Goal: Contribute content: Contribute content

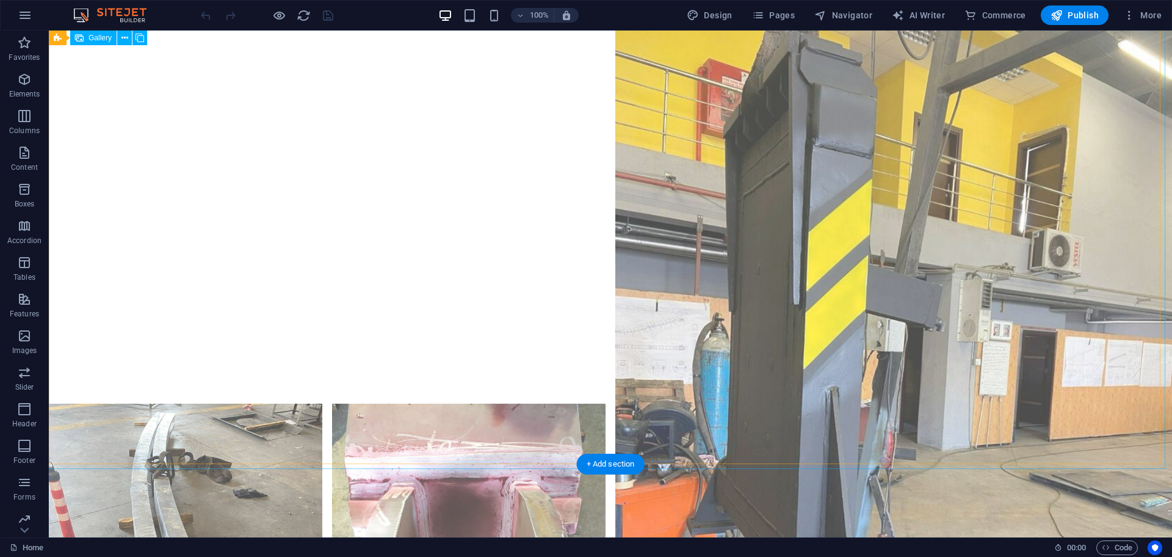
scroll to position [4639, 0]
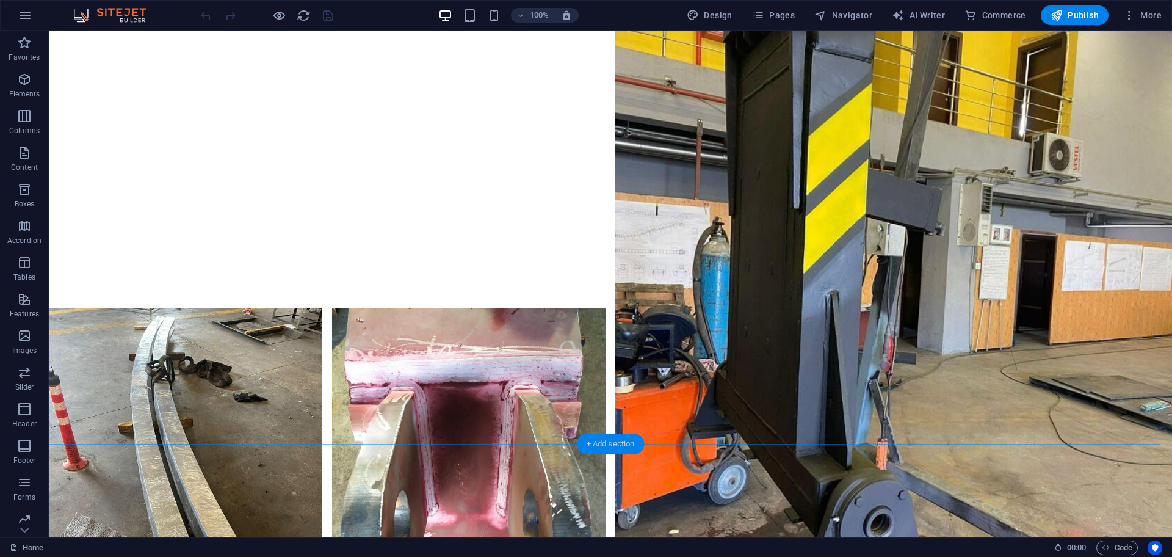
click at [599, 444] on div "+ Add section" at bounding box center [611, 443] width 68 height 21
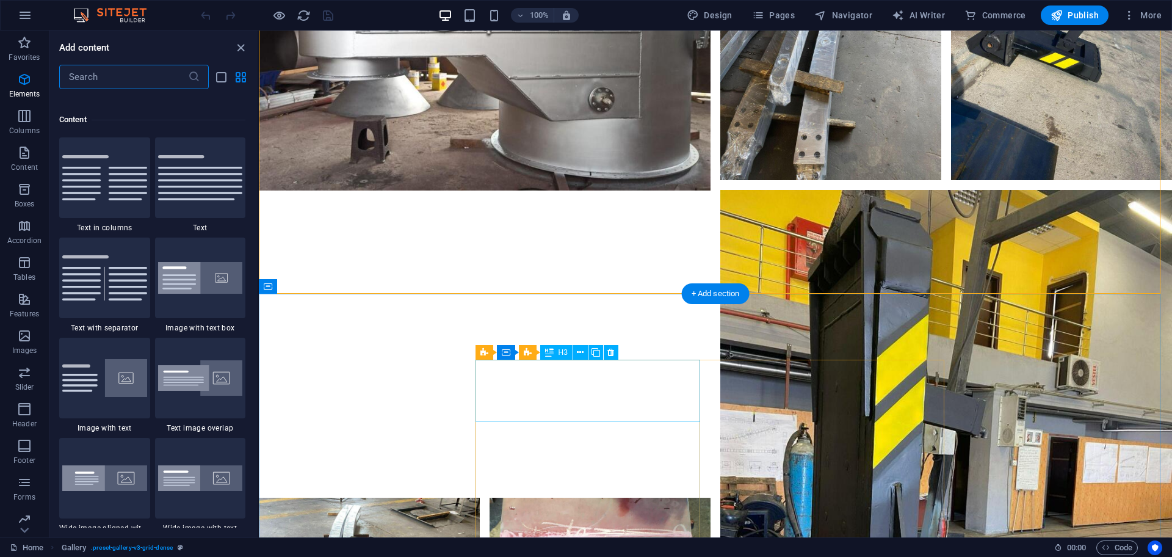
scroll to position [2236, 0]
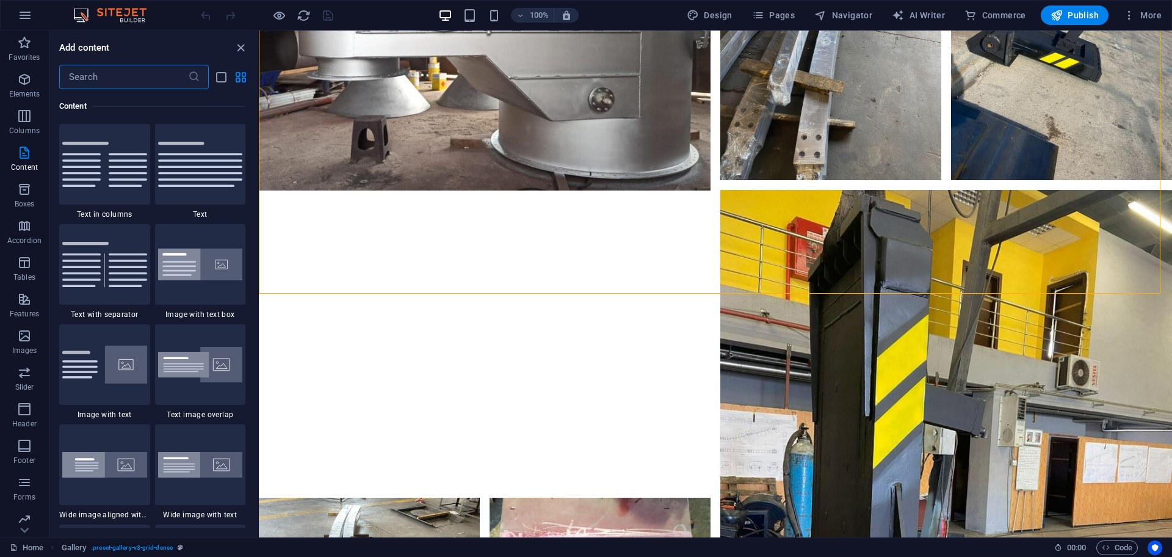
click at [126, 75] on input "text" at bounding box center [123, 77] width 129 height 24
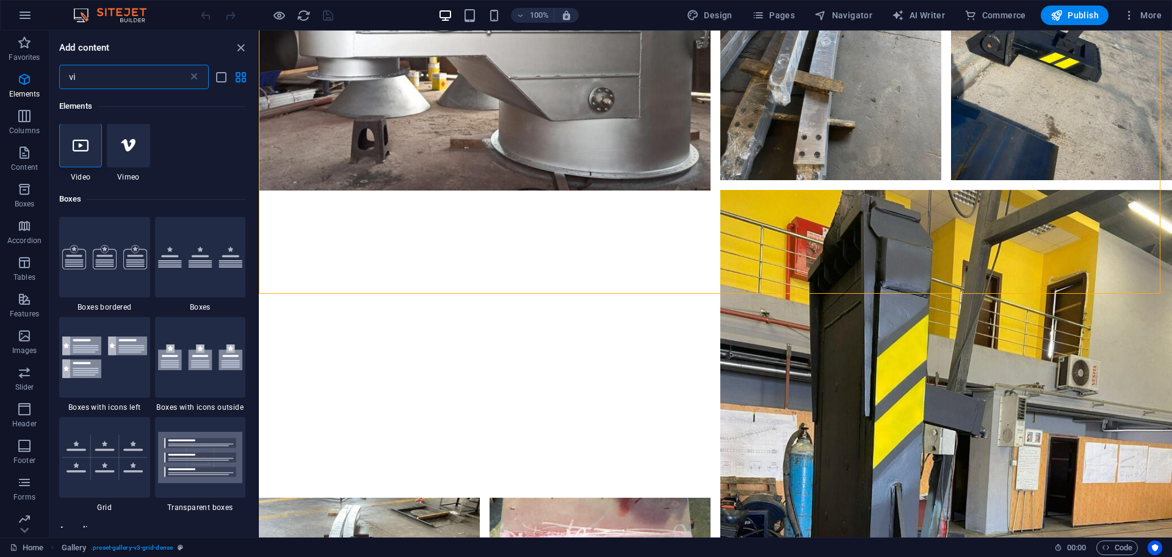
scroll to position [0, 0]
type input "vi"
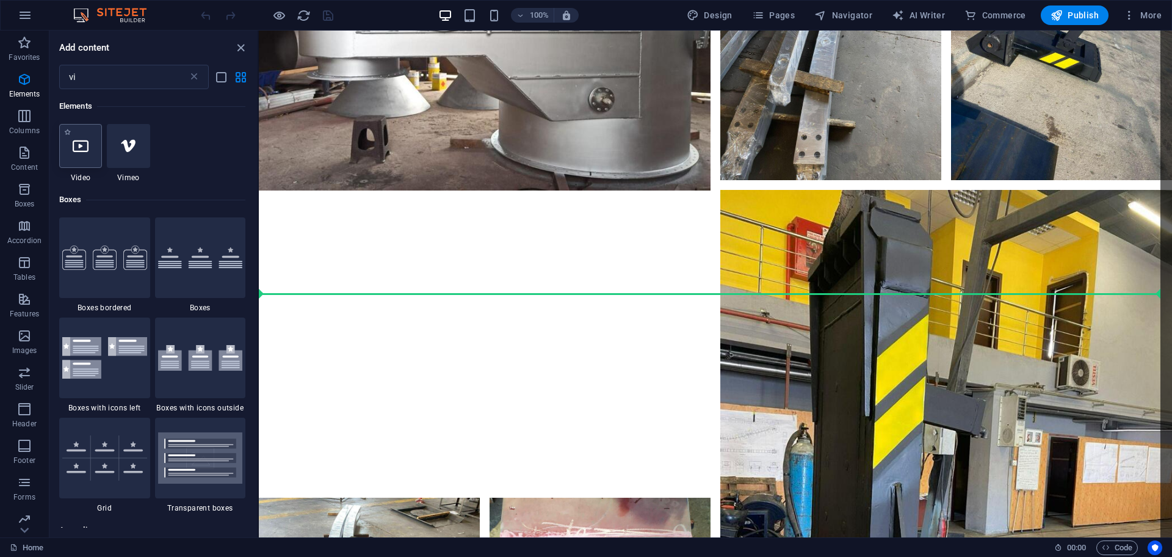
select select "%"
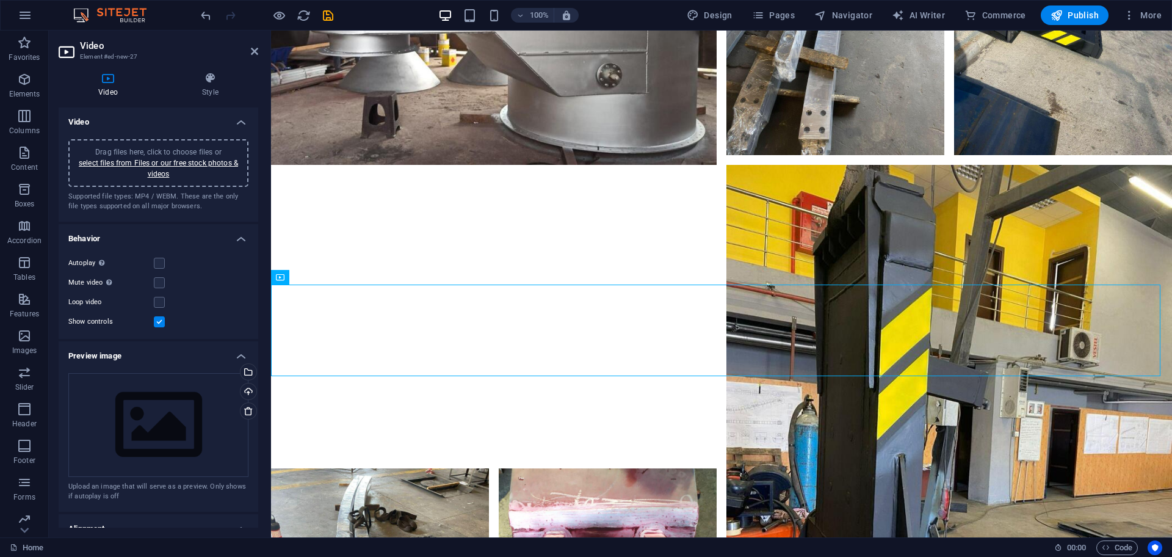
scroll to position [4030, 0]
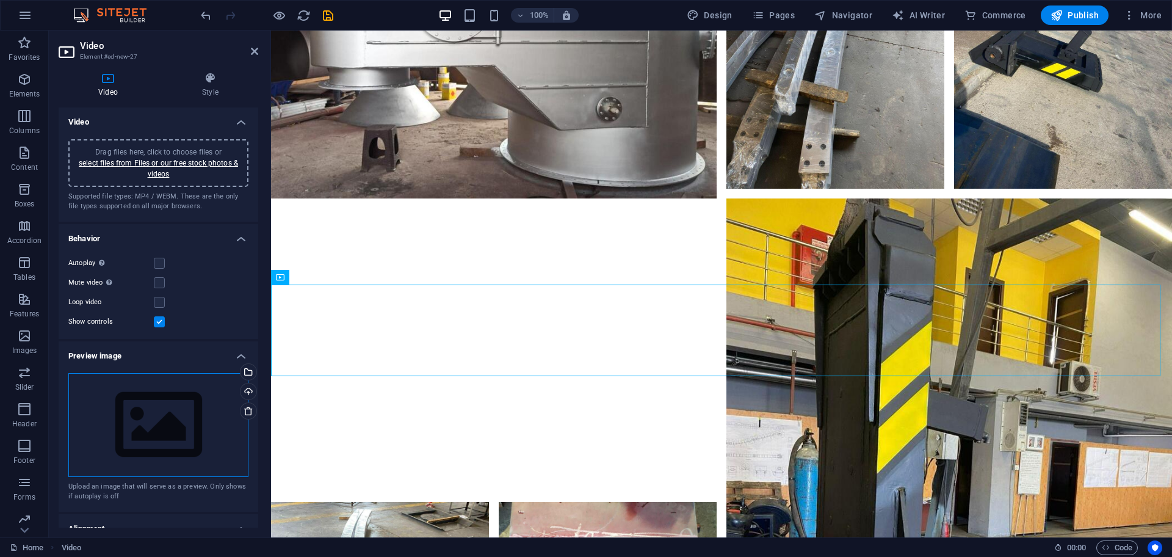
click at [168, 408] on div "Drag files here, click to choose files or select files from Files or our free s…" at bounding box center [158, 425] width 180 height 104
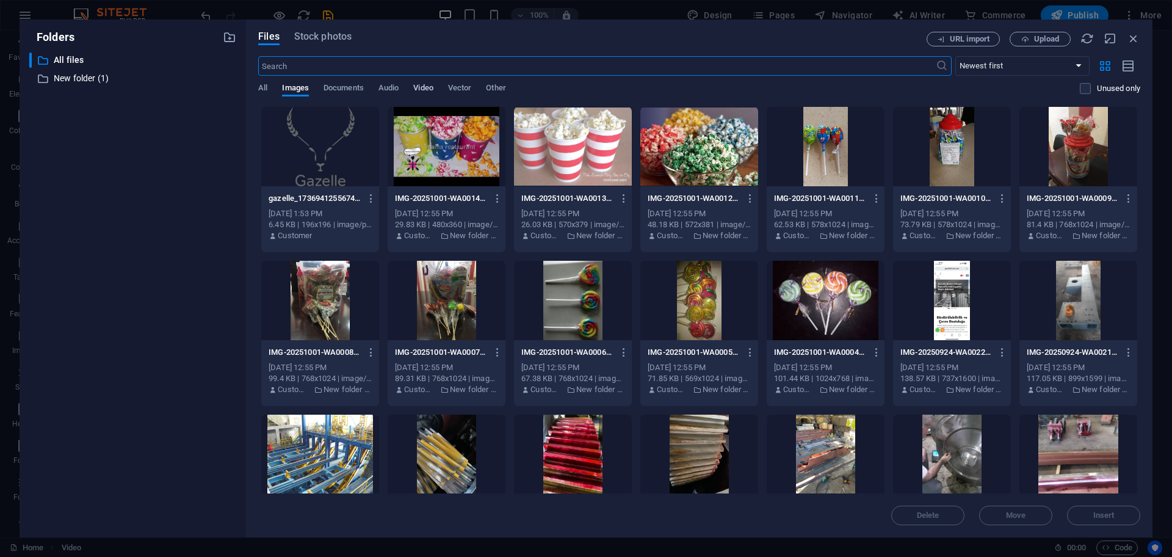
click at [421, 87] on span "Video" at bounding box center [423, 89] width 20 height 17
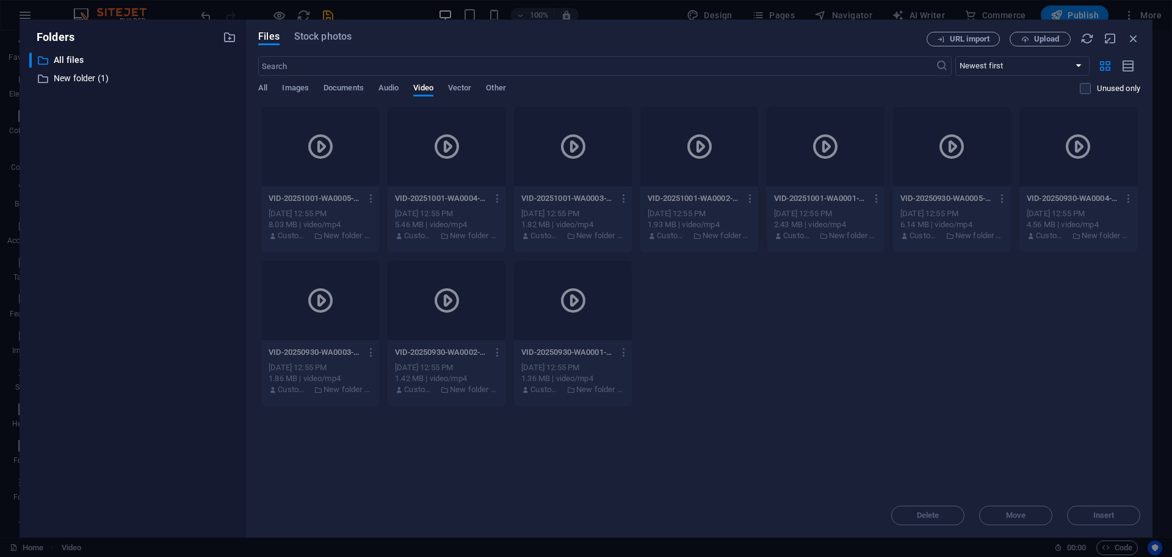
click at [336, 119] on div at bounding box center [320, 146] width 118 height 79
click at [1136, 38] on icon "button" at bounding box center [1133, 38] width 13 height 13
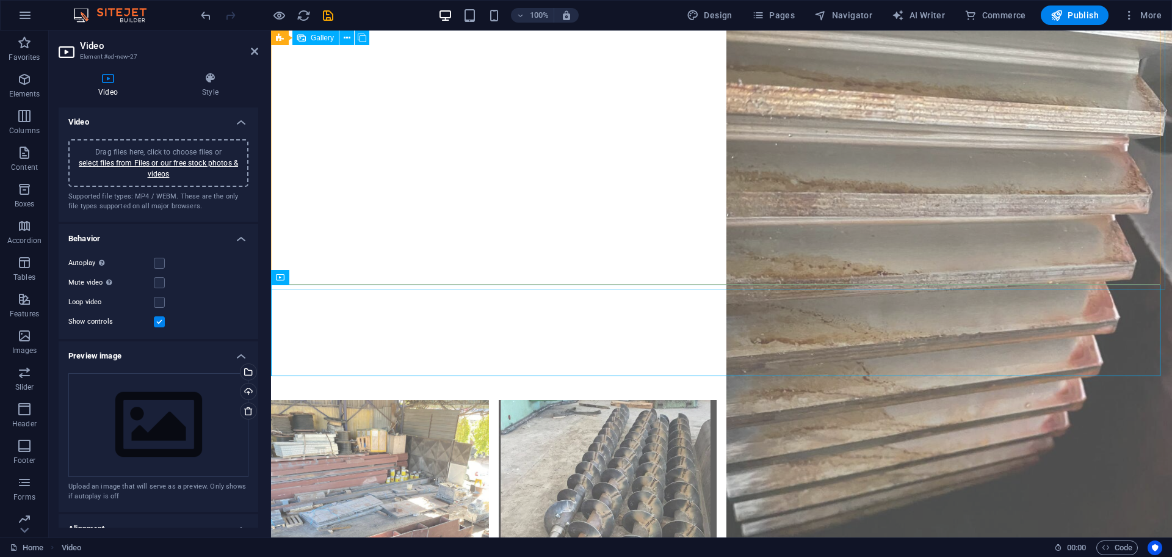
scroll to position [4030, 0]
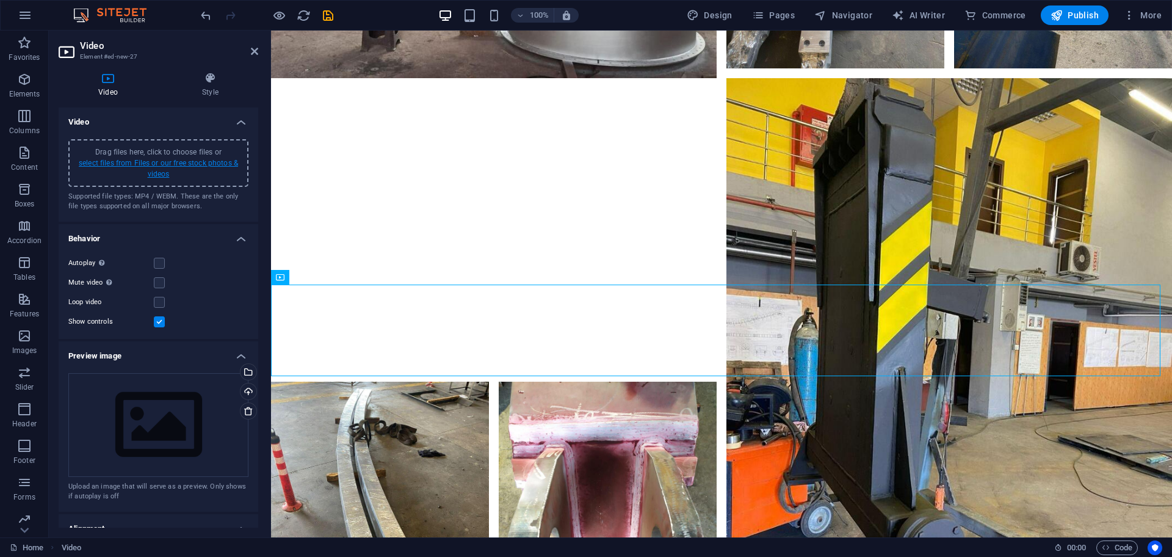
click at [174, 165] on link "select files from Files or our free stock photos & videos" at bounding box center [158, 169] width 159 height 20
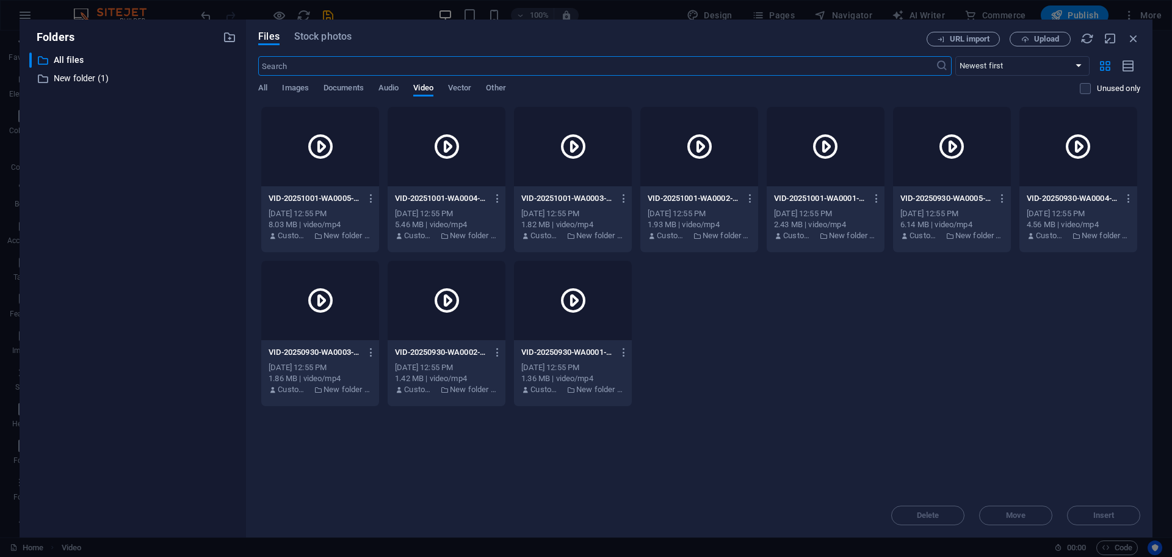
scroll to position [3208, 0]
click at [339, 142] on div at bounding box center [320, 146] width 118 height 79
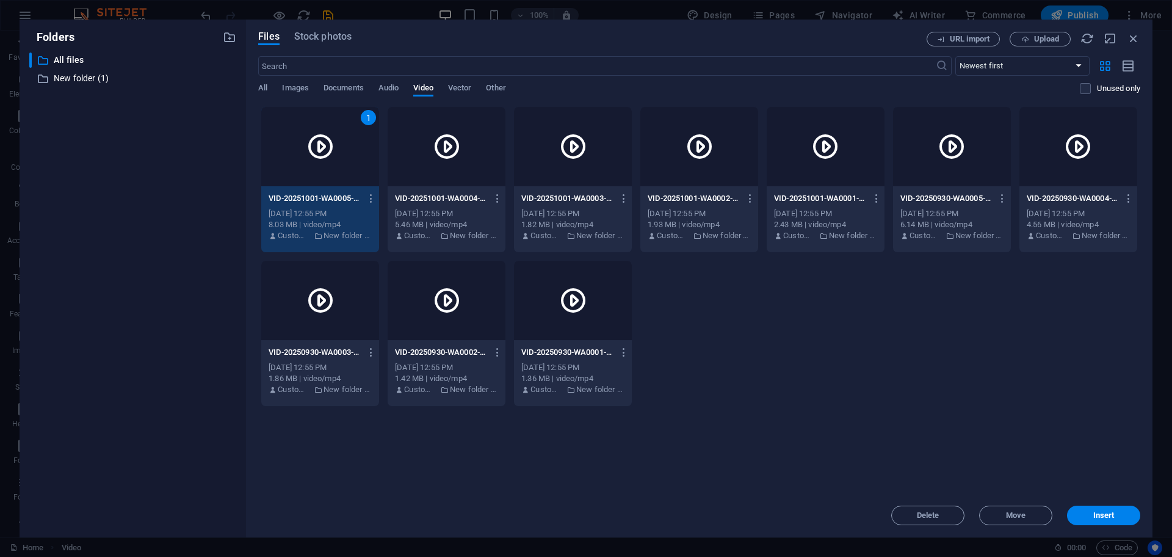
click at [430, 147] on div at bounding box center [447, 146] width 118 height 79
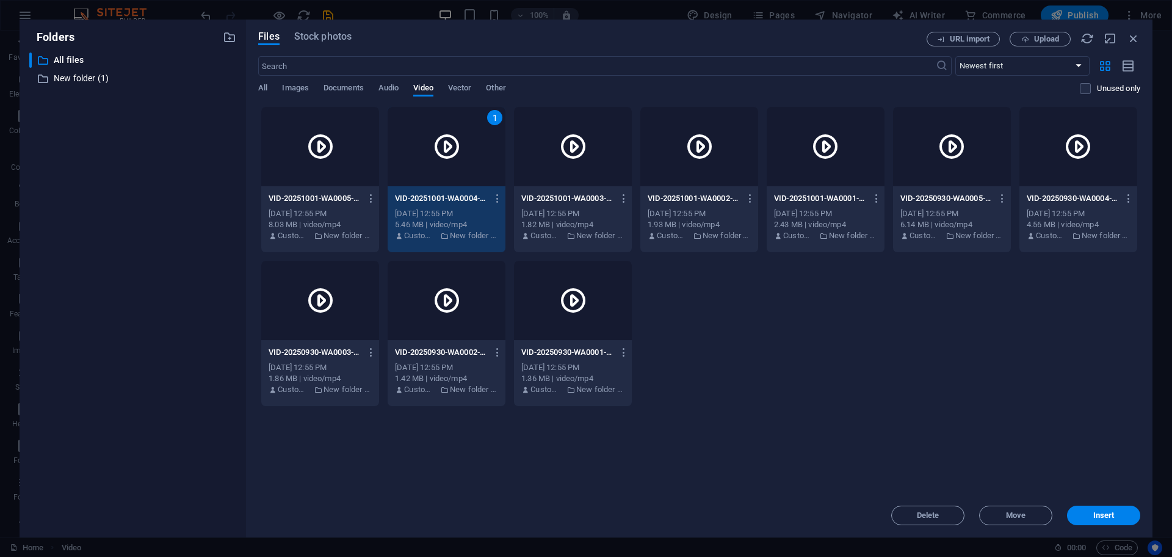
click at [584, 137] on icon at bounding box center [573, 146] width 29 height 29
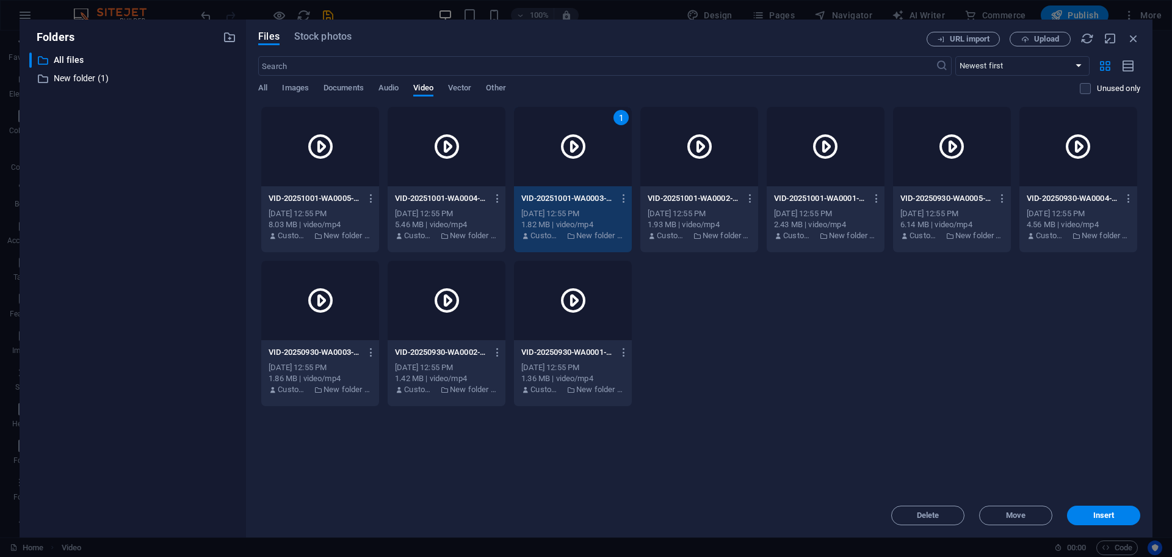
click at [373, 130] on div at bounding box center [320, 146] width 118 height 79
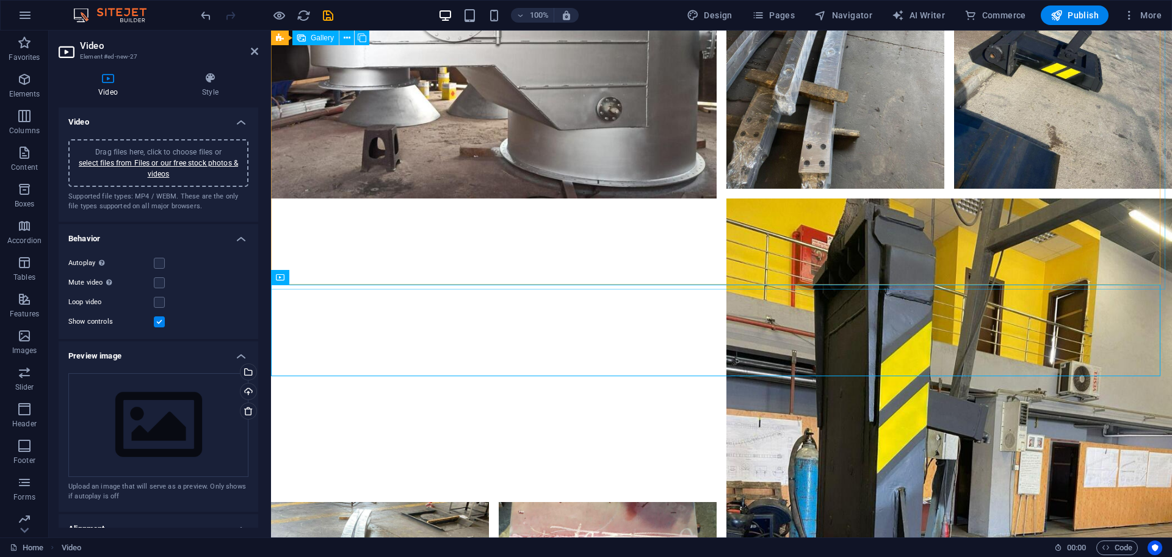
drag, startPoint x: 644, startPoint y: 161, endPoint x: 373, endPoint y: 130, distance: 272.7
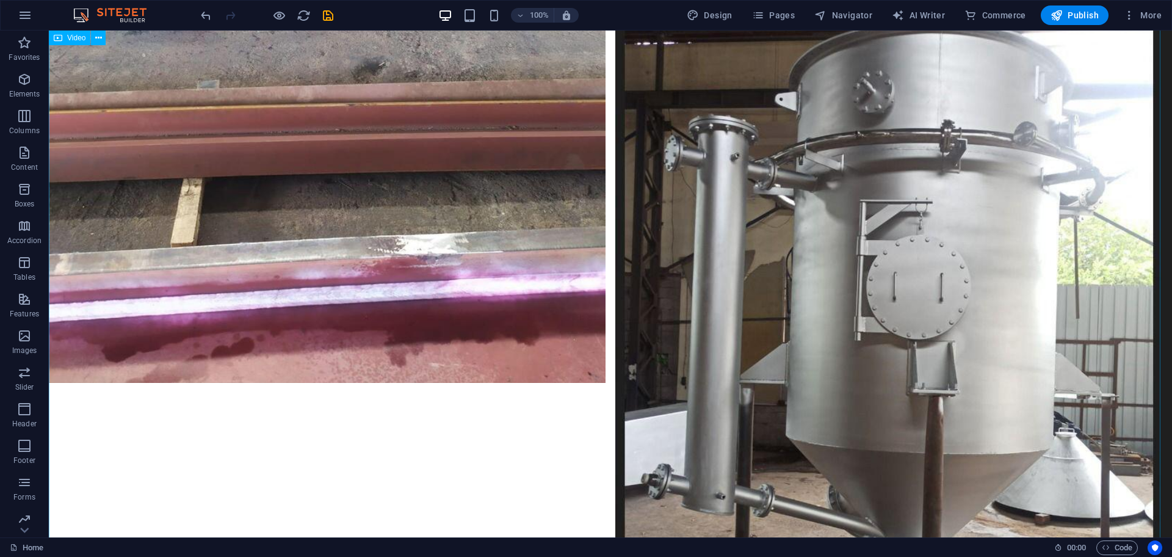
scroll to position [5529, 0]
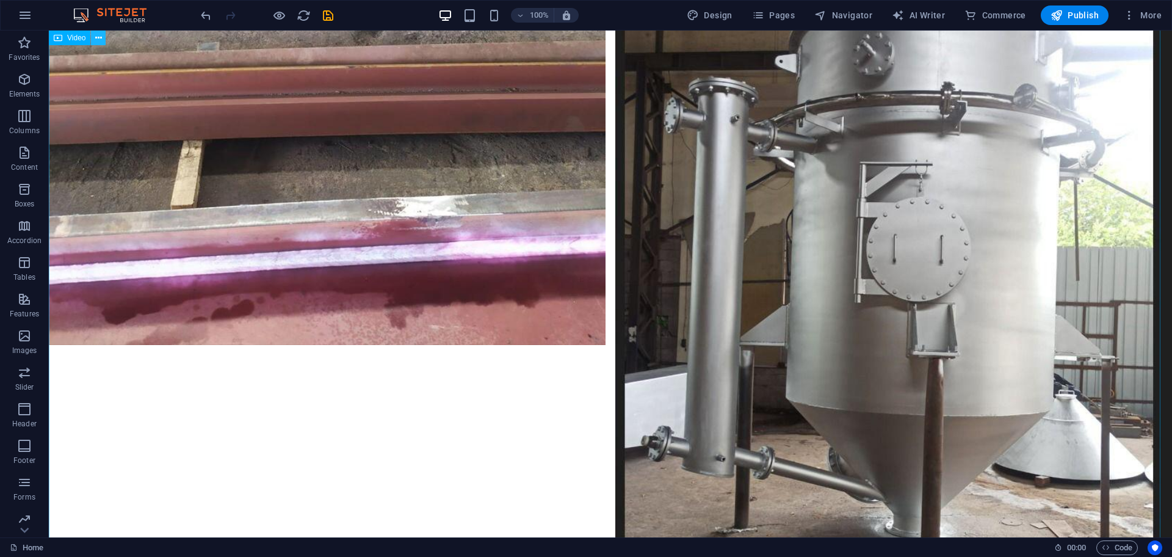
click at [93, 38] on button at bounding box center [98, 38] width 15 height 15
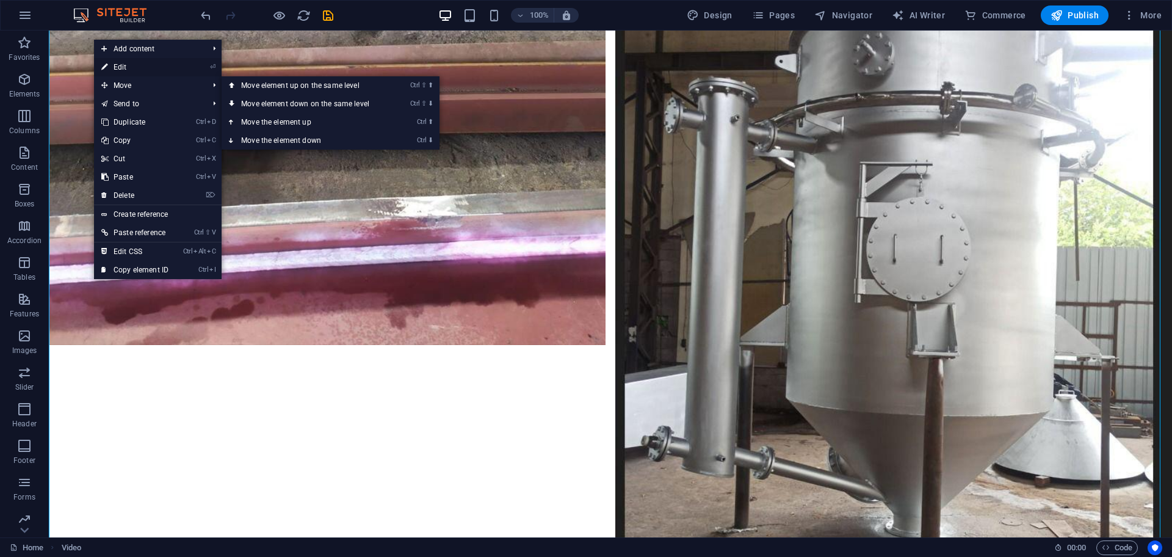
click at [124, 68] on link "⏎ Edit" at bounding box center [135, 67] width 82 height 18
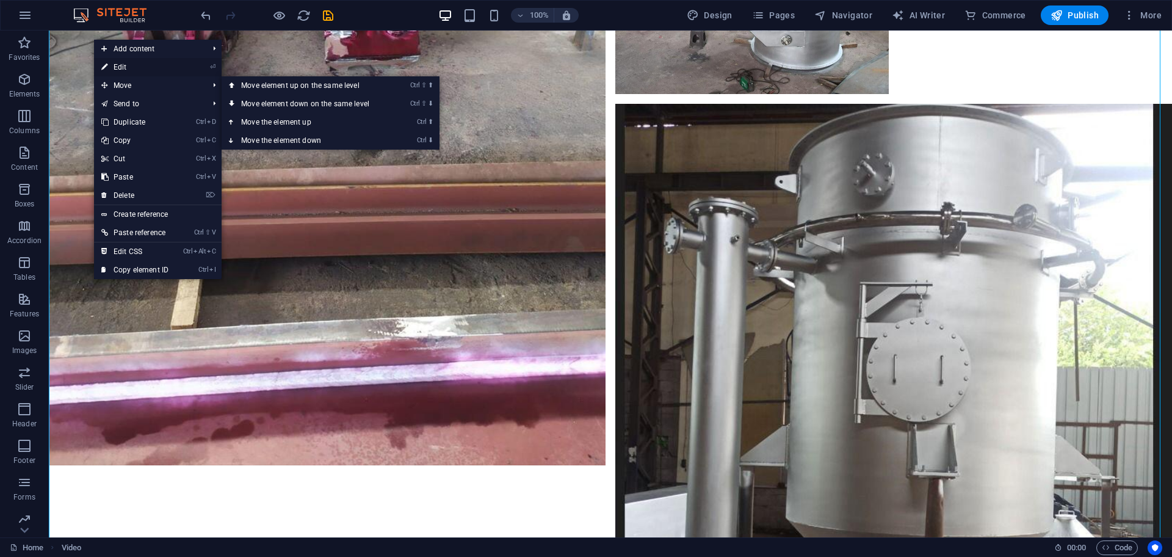
scroll to position [4760, 0]
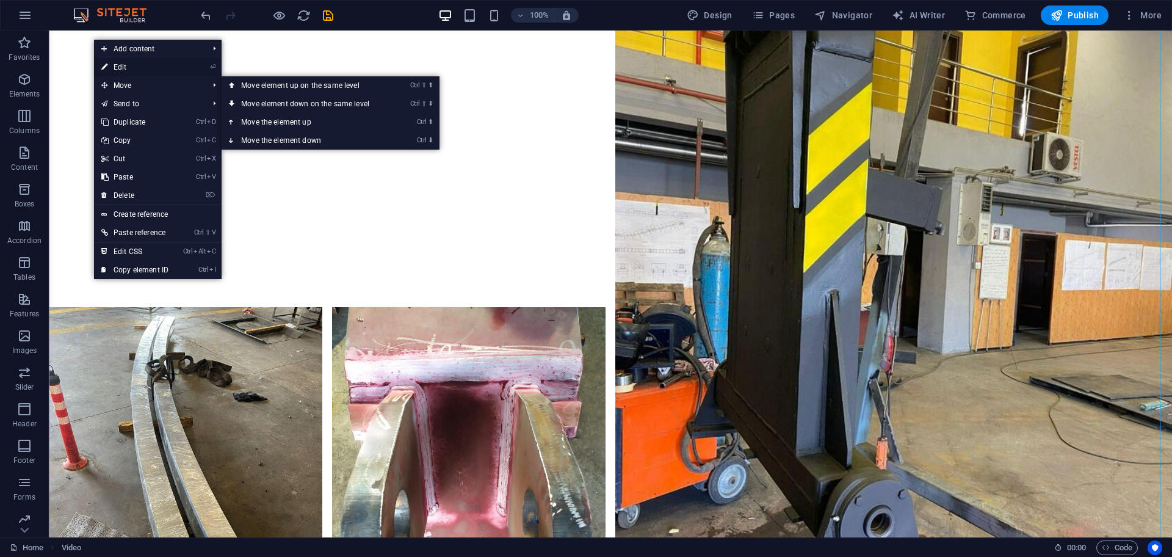
select select "%"
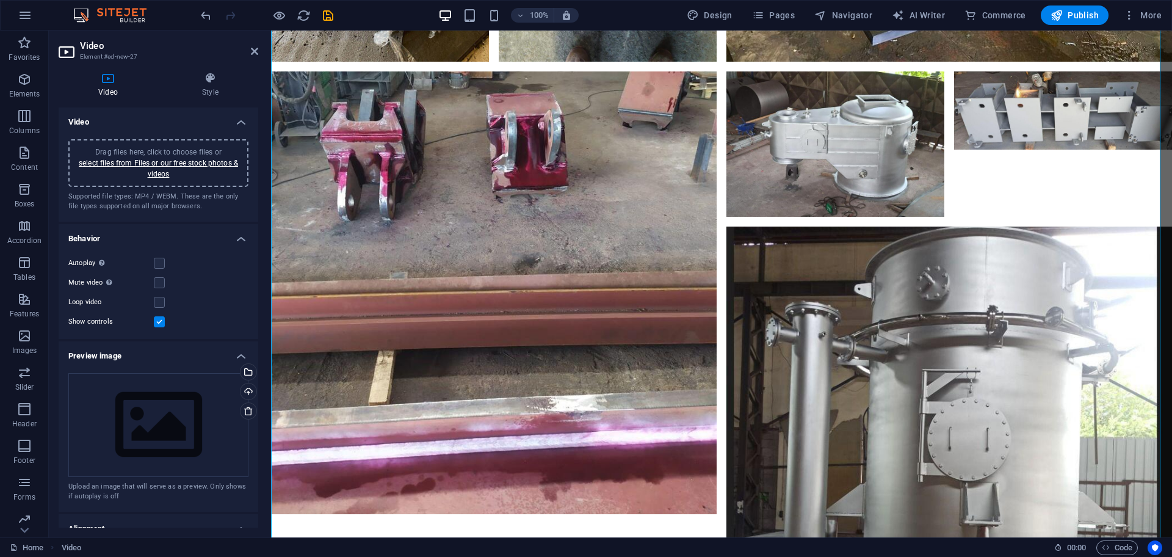
click at [148, 266] on label "Autoplay Autoplay is only available if muted is checked" at bounding box center [110, 263] width 85 height 15
click at [0, 0] on input "Autoplay Autoplay is only available if muted is checked" at bounding box center [0, 0] width 0 height 0
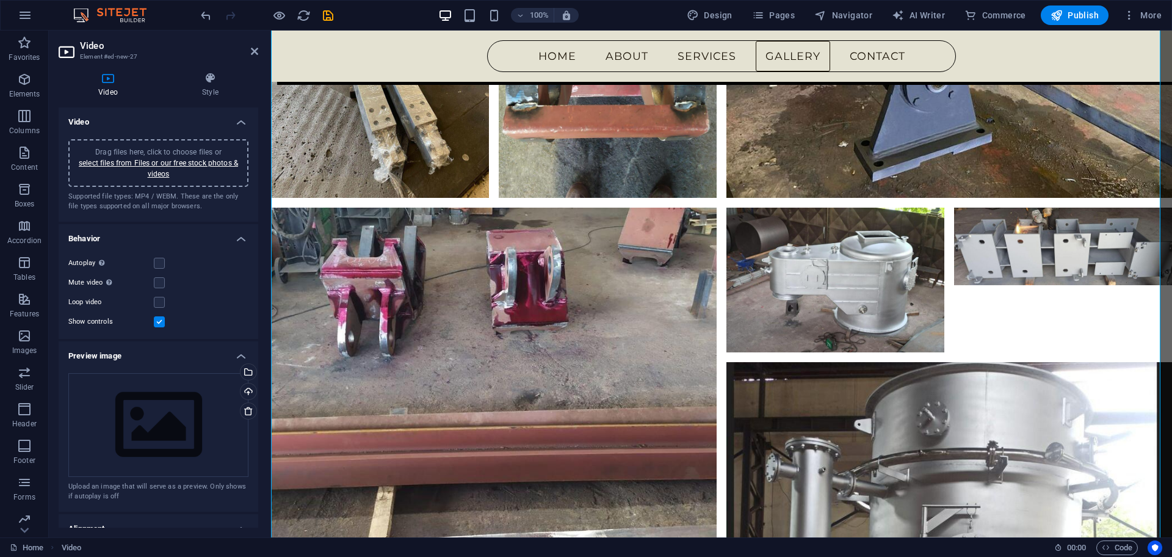
scroll to position [4816, 0]
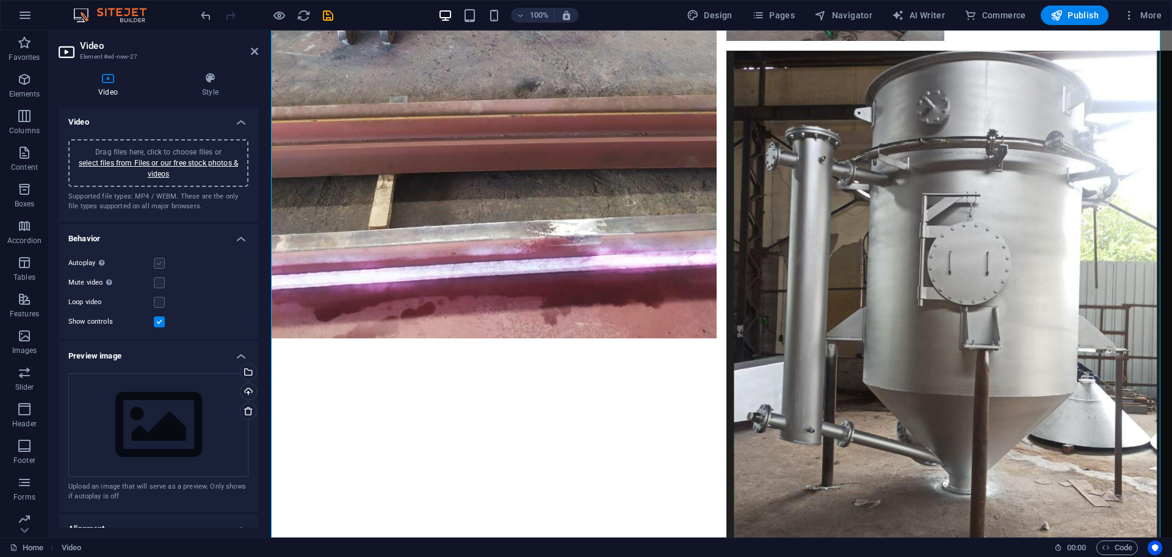
click at [159, 263] on label at bounding box center [159, 263] width 11 height 11
click at [0, 0] on input "Autoplay Autoplay is only available if muted is checked" at bounding box center [0, 0] width 0 height 0
click at [162, 277] on label at bounding box center [159, 282] width 11 height 11
click at [0, 0] on input "Mute video Autoplay will be available if muted is checked" at bounding box center [0, 0] width 0 height 0
click at [159, 300] on label at bounding box center [159, 302] width 11 height 11
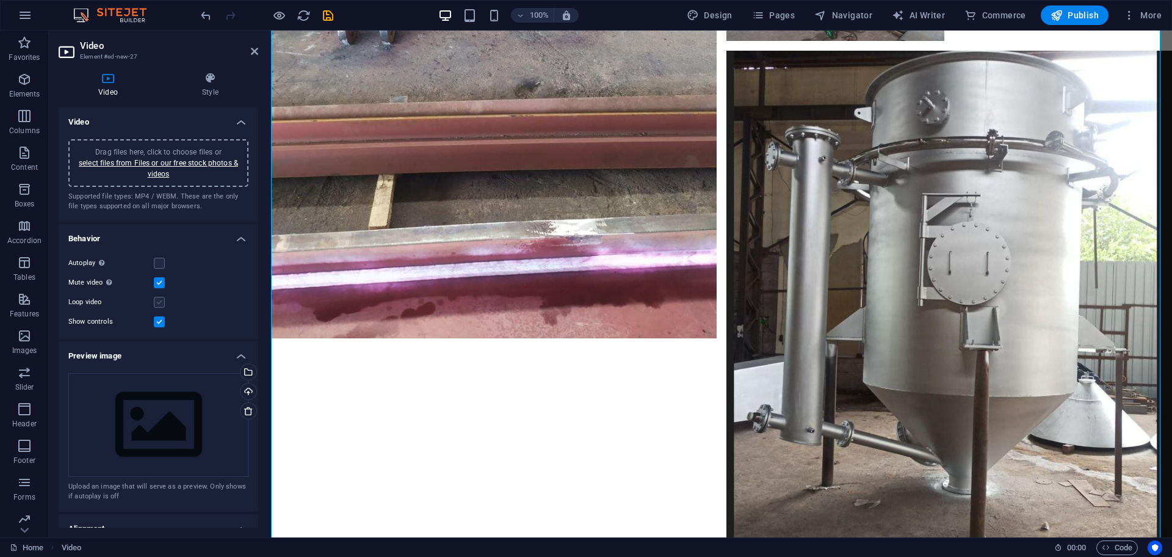
click at [0, 0] on input "Loop video" at bounding box center [0, 0] width 0 height 0
click at [157, 260] on label at bounding box center [159, 263] width 11 height 11
click at [0, 0] on input "Autoplay Autoplay is only available if muted is checked" at bounding box center [0, 0] width 0 height 0
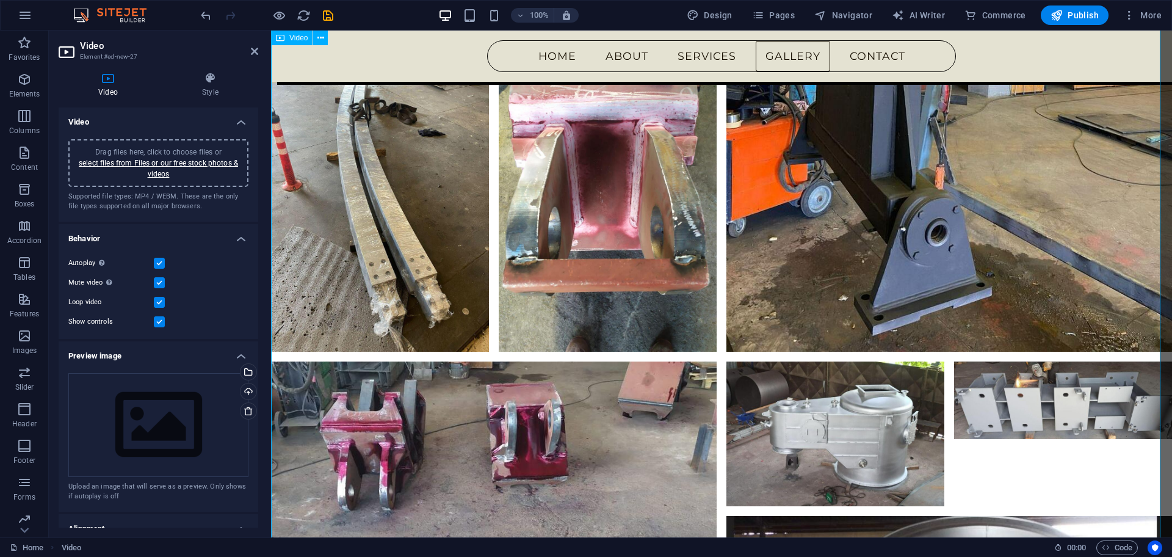
scroll to position [4434, 0]
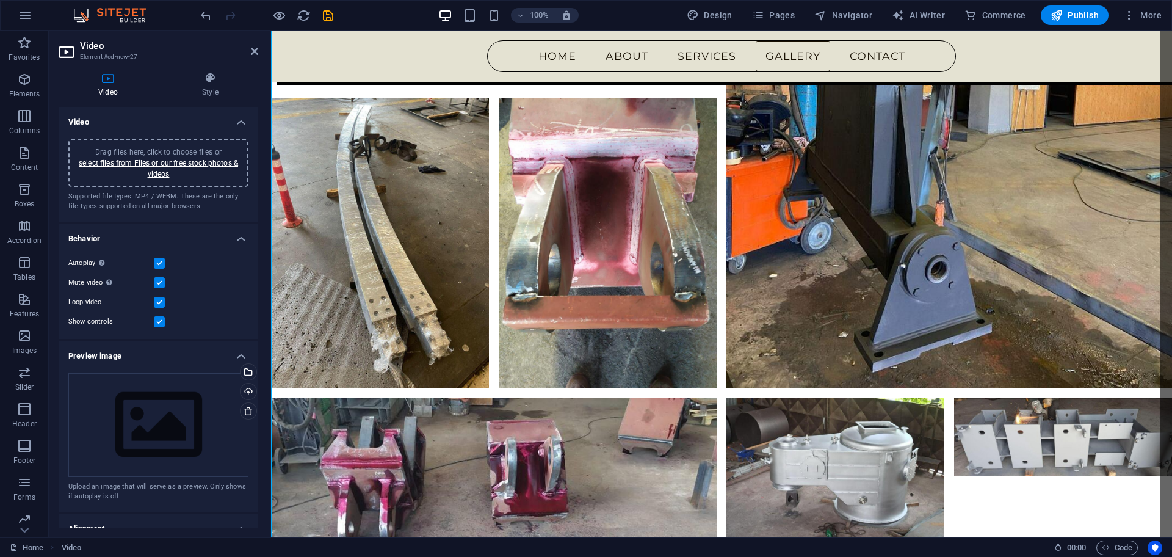
click at [156, 322] on label at bounding box center [159, 321] width 11 height 11
click at [0, 0] on input "Show controls" at bounding box center [0, 0] width 0 height 0
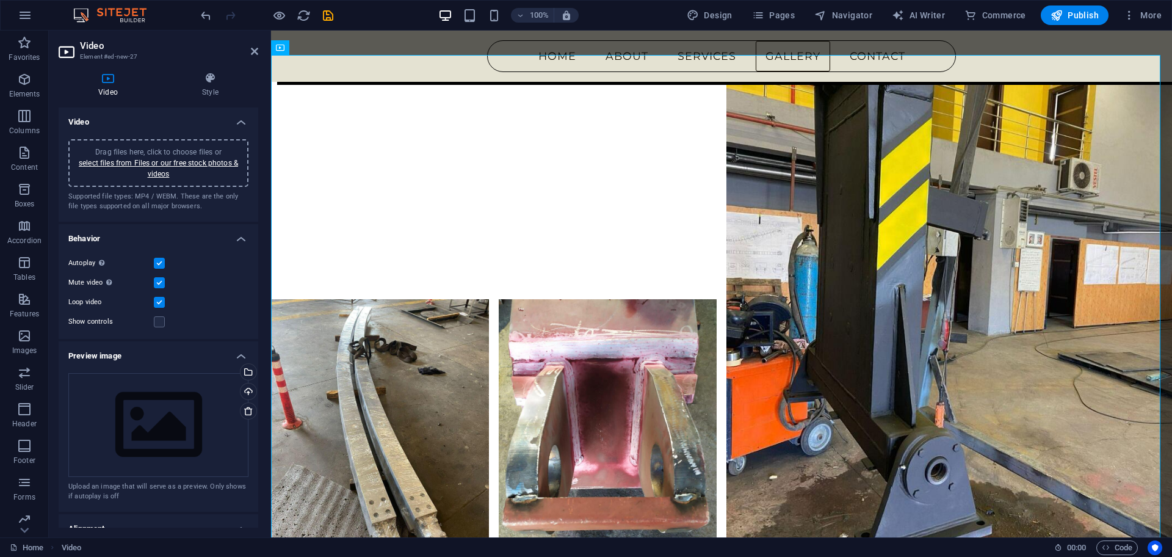
scroll to position [4816, 0]
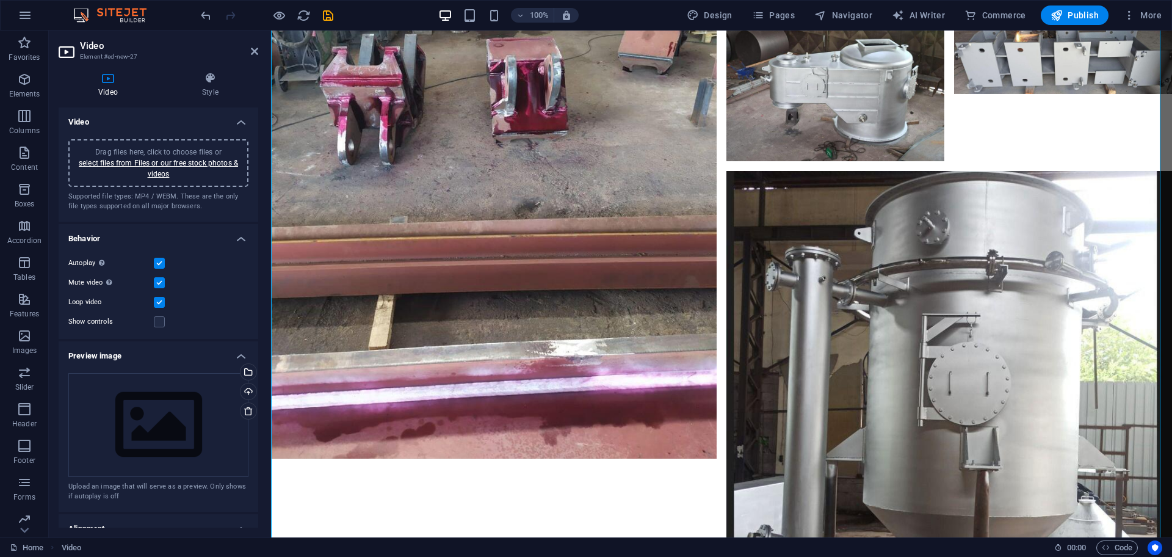
click at [160, 306] on label at bounding box center [159, 302] width 11 height 11
click at [0, 0] on input "Loop video" at bounding box center [0, 0] width 0 height 0
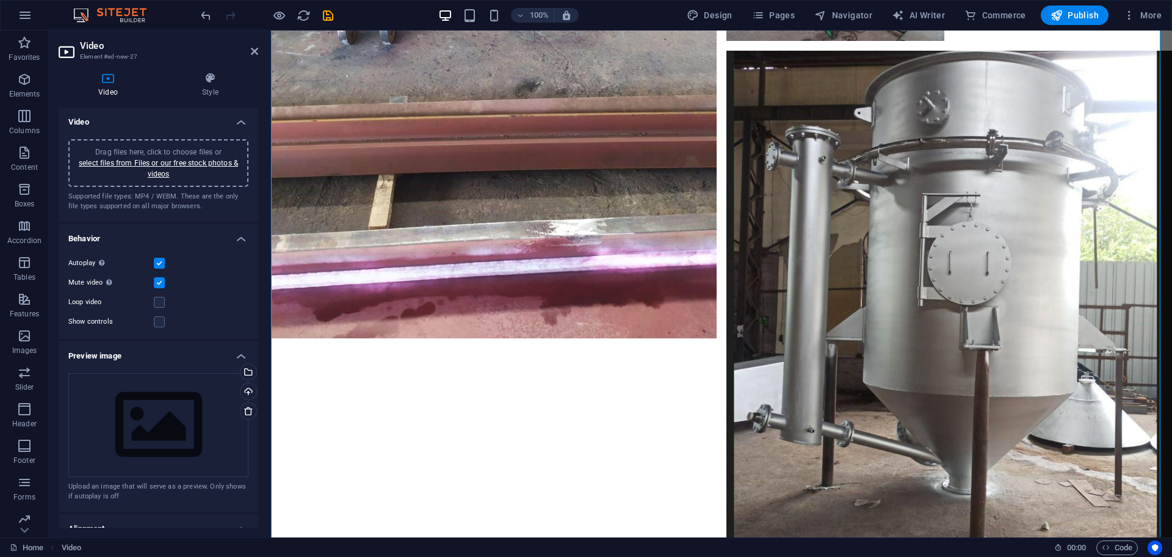
click at [159, 285] on label at bounding box center [159, 282] width 11 height 11
click at [0, 0] on input "Mute video Autoplay will be available if muted is checked" at bounding box center [0, 0] width 0 height 0
click at [160, 265] on label at bounding box center [159, 263] width 11 height 11
click at [0, 0] on input "Autoplay Autoplay is only available if muted is checked" at bounding box center [0, 0] width 0 height 0
click at [157, 320] on label at bounding box center [159, 321] width 11 height 11
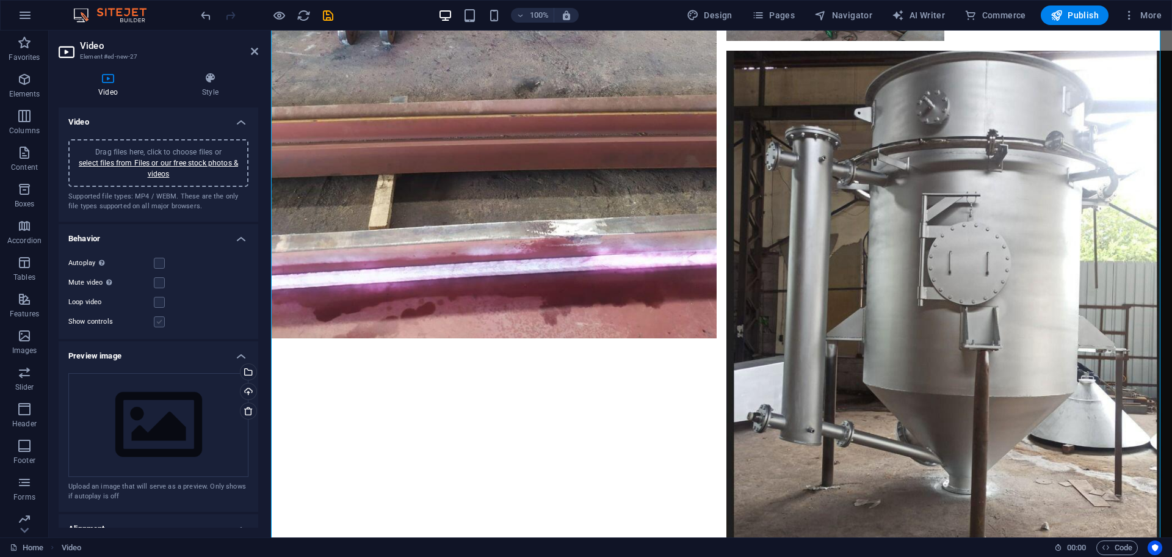
click at [0, 0] on input "Show controls" at bounding box center [0, 0] width 0 height 0
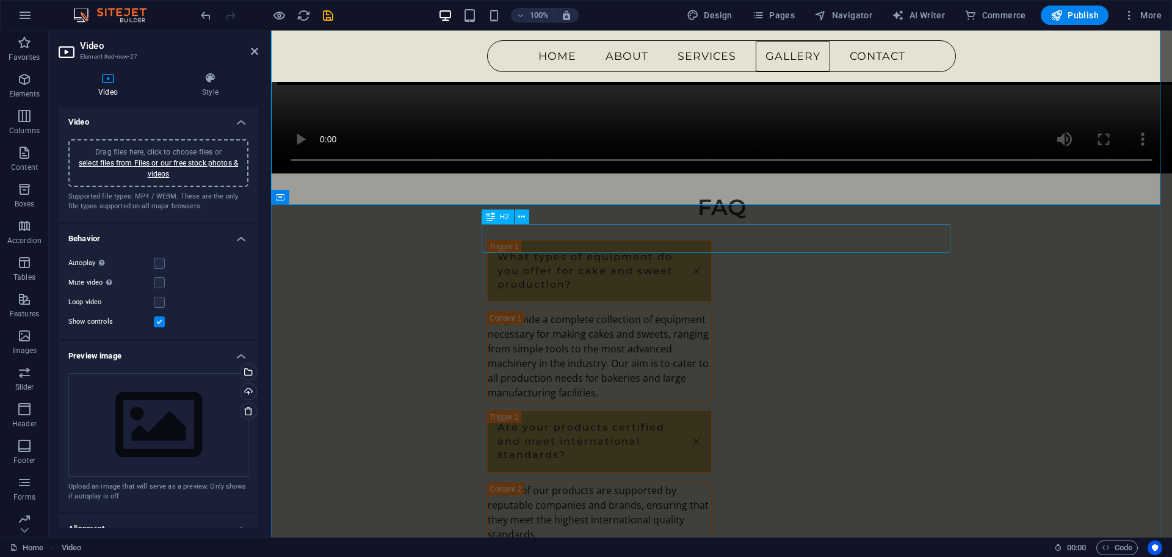
scroll to position [5629, 0]
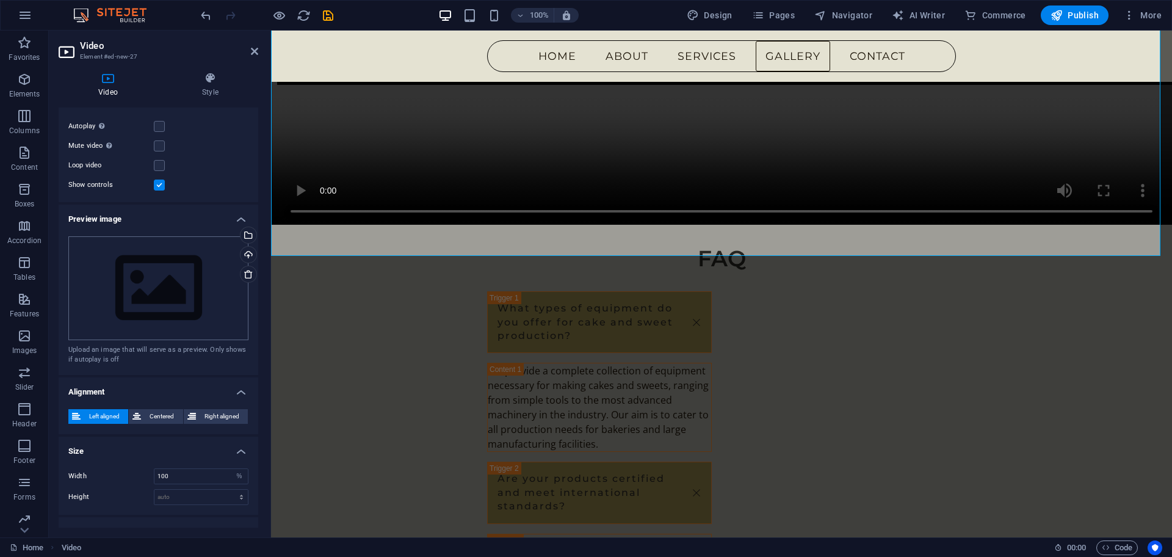
scroll to position [154, 0]
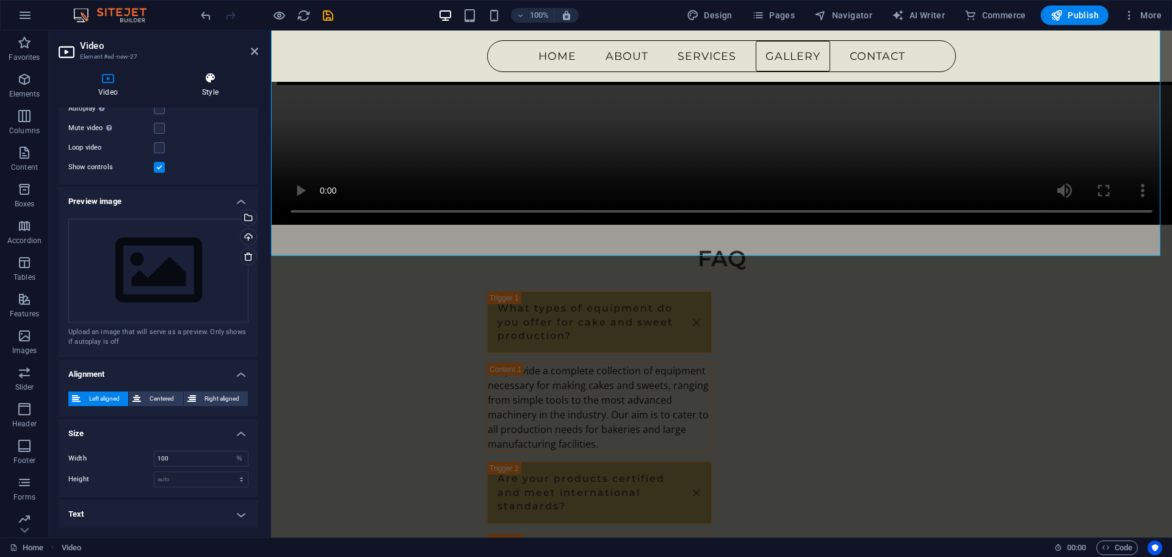
click at [214, 85] on h4 "Style" at bounding box center [210, 85] width 96 height 26
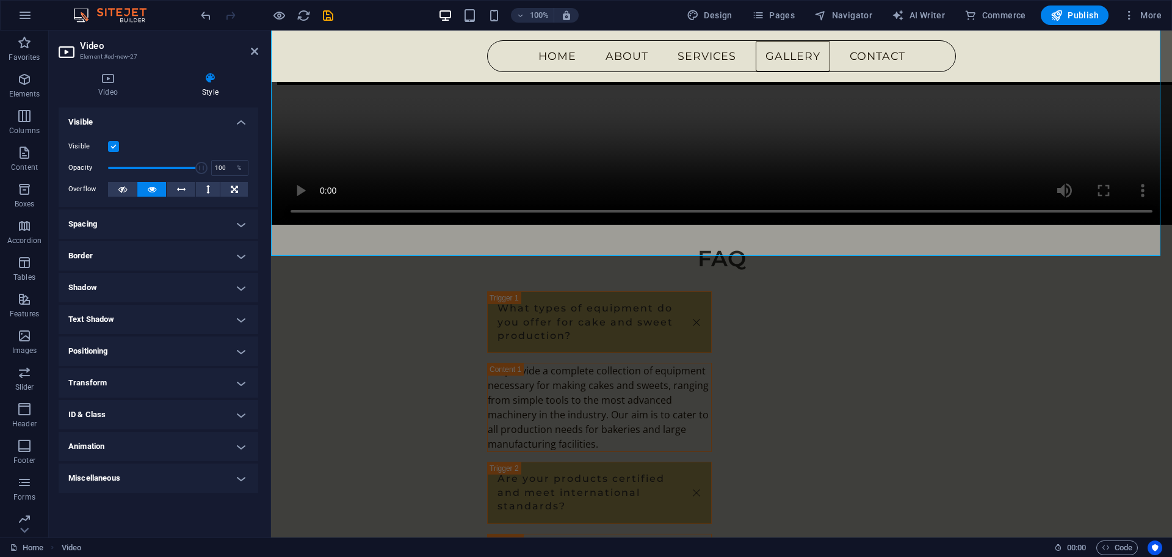
click at [211, 86] on h4 "Style" at bounding box center [210, 85] width 96 height 26
drag, startPoint x: 198, startPoint y: 172, endPoint x: 161, endPoint y: 168, distance: 38.0
click at [162, 168] on span at bounding box center [168, 168] width 12 height 12
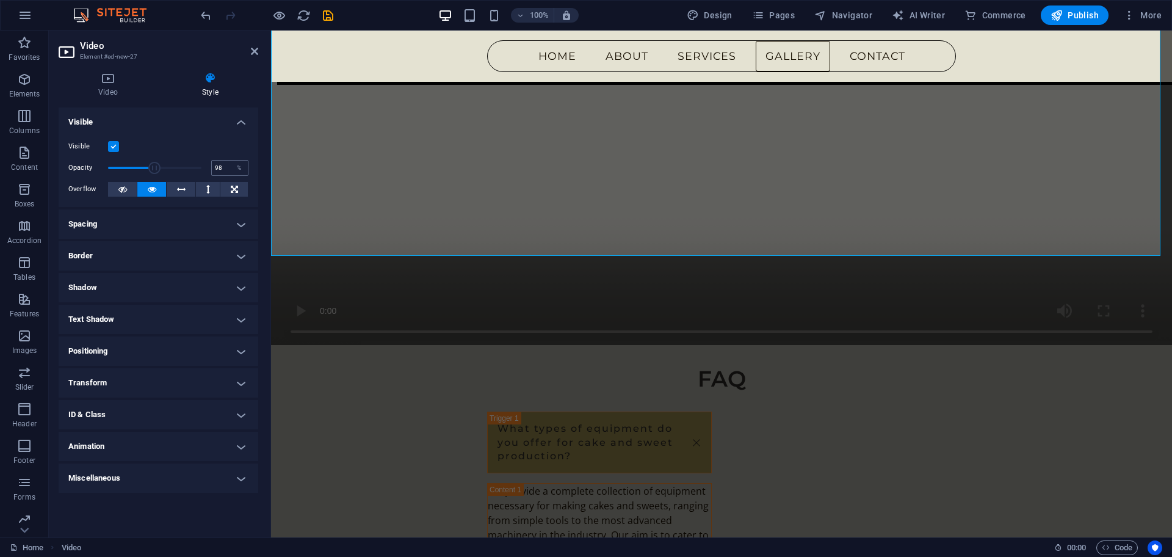
type input "100"
drag, startPoint x: 154, startPoint y: 168, endPoint x: 216, endPoint y: 175, distance: 62.0
click at [216, 175] on div "Opacity 100 %" at bounding box center [158, 168] width 180 height 18
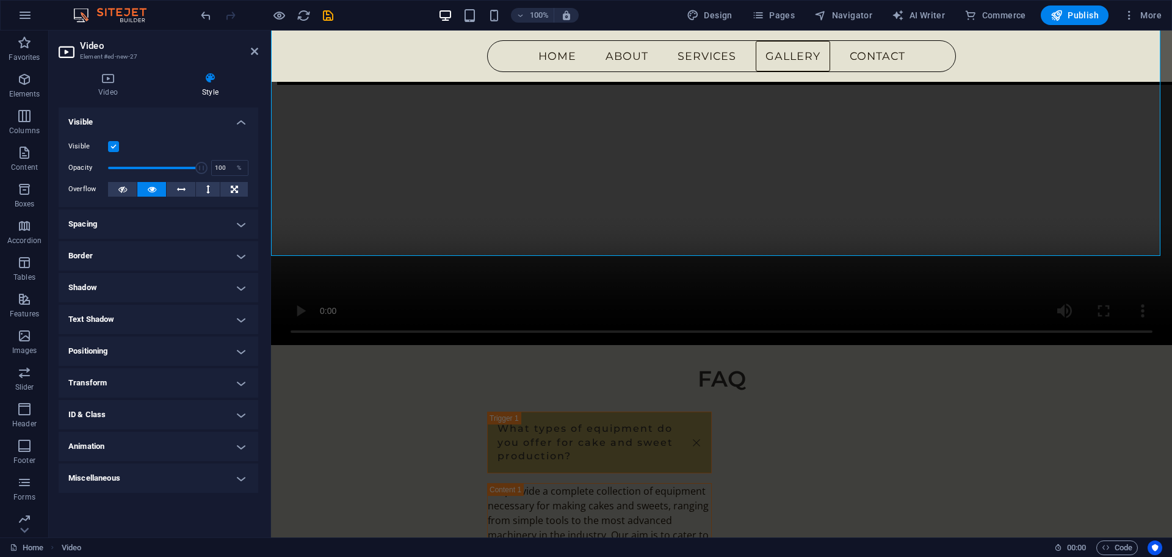
click at [190, 222] on h4 "Spacing" at bounding box center [159, 223] width 200 height 29
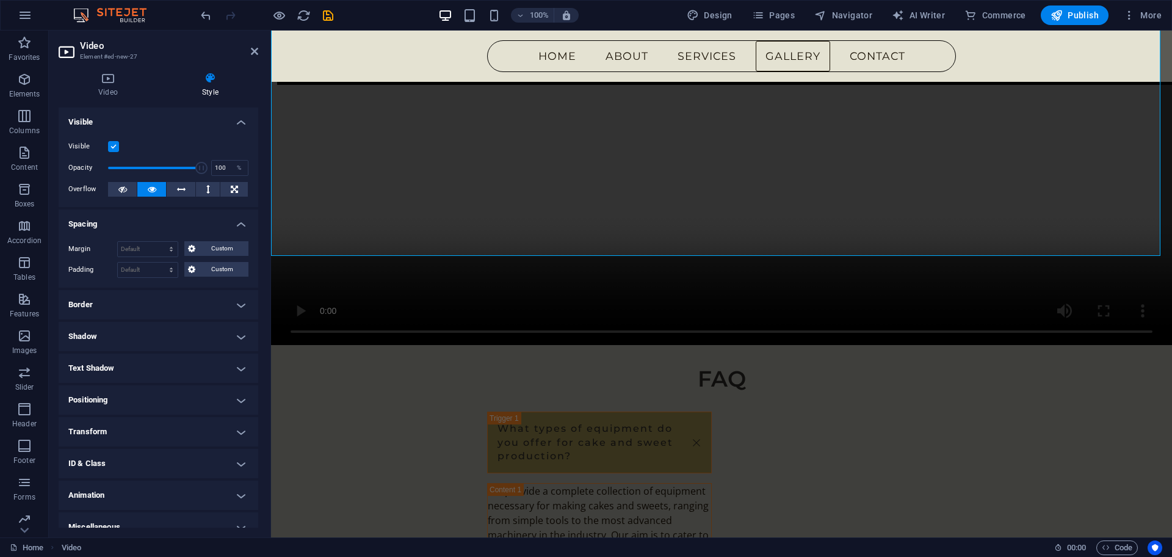
click at [167, 218] on h4 "Spacing" at bounding box center [159, 220] width 200 height 22
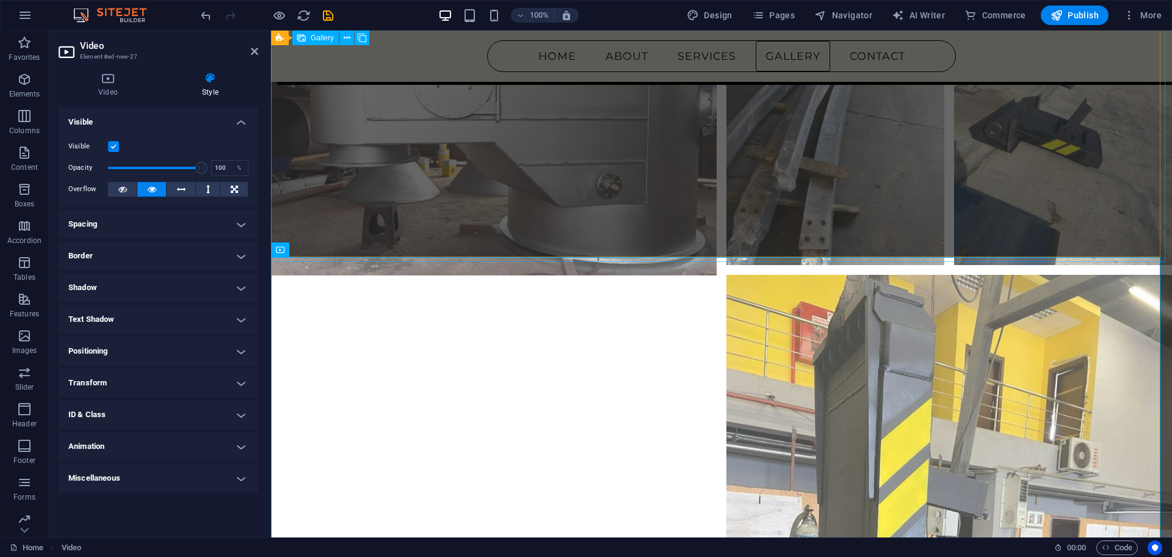
scroll to position [3951, 0]
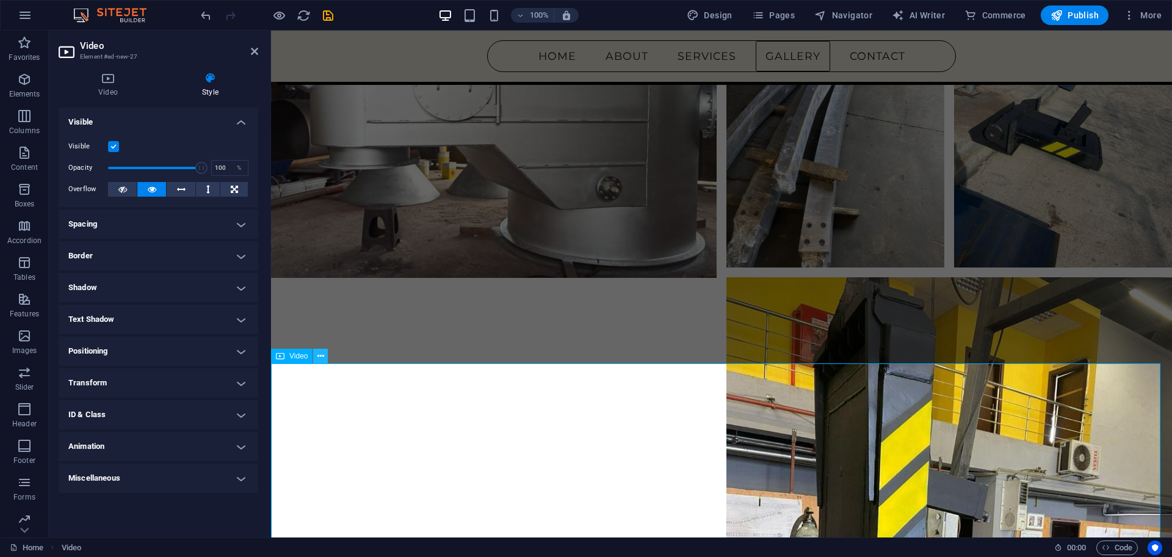
click at [317, 356] on icon at bounding box center [320, 356] width 7 height 13
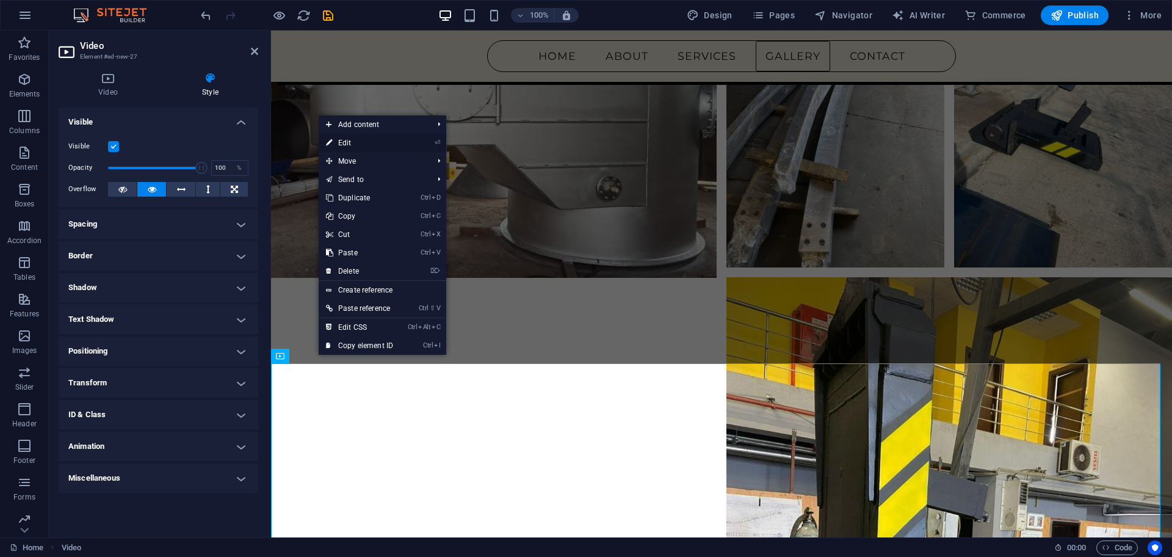
click at [363, 146] on link "⏎ Edit" at bounding box center [360, 143] width 82 height 18
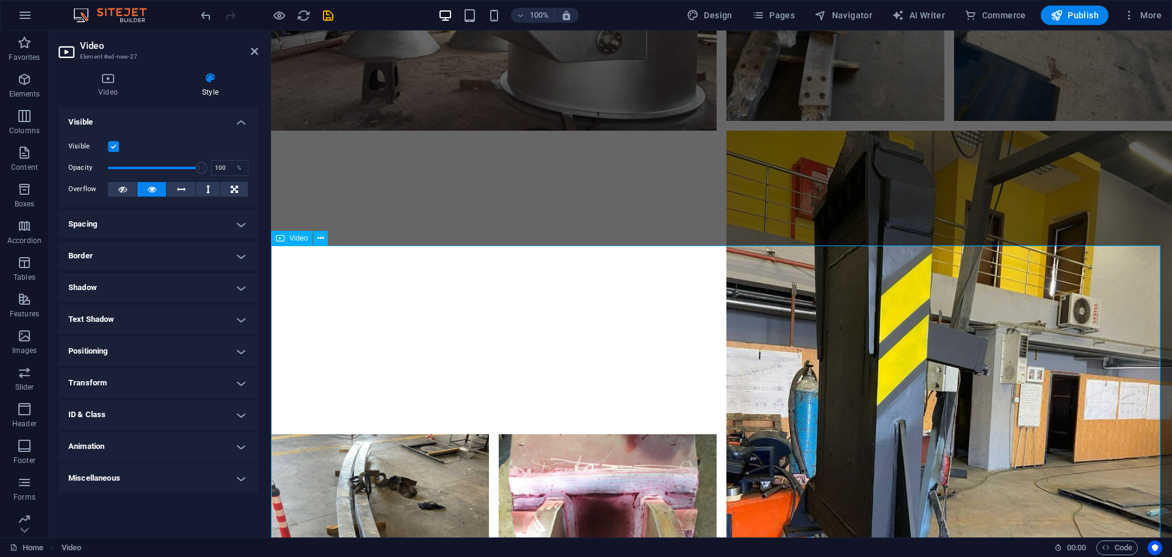
scroll to position [4103, 0]
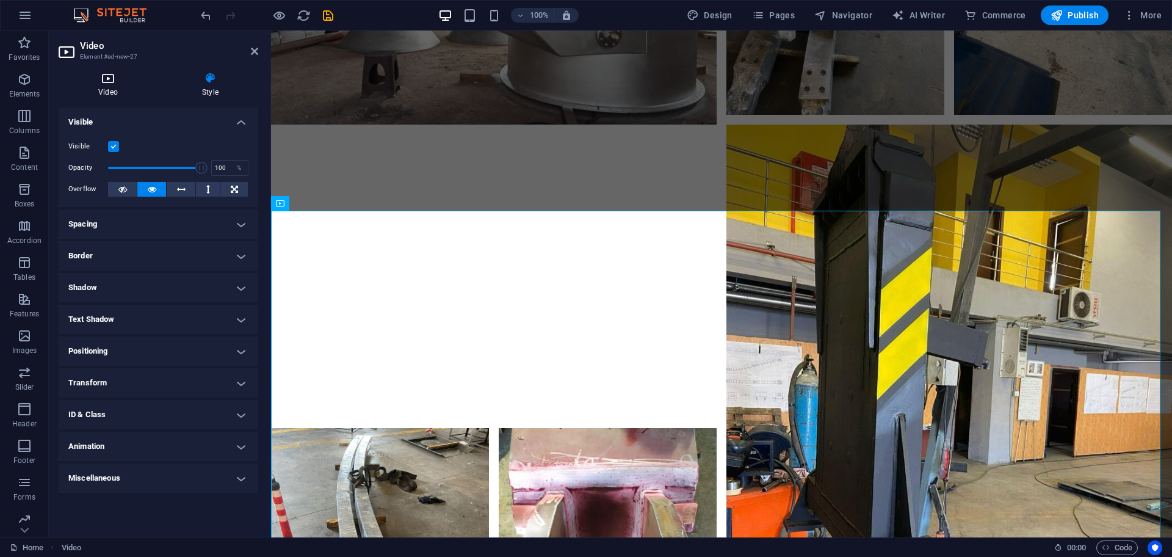
click at [106, 78] on icon at bounding box center [108, 78] width 99 height 12
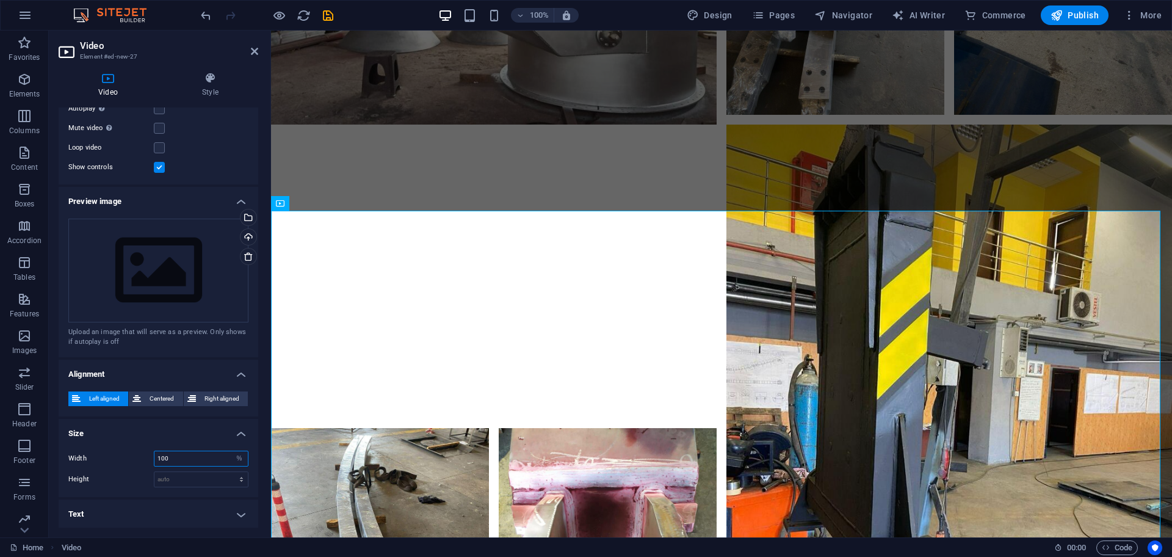
drag, startPoint x: 196, startPoint y: 458, endPoint x: 90, endPoint y: 461, distance: 105.7
click at [90, 461] on div "Width 100 auto px %" at bounding box center [158, 459] width 180 height 16
type input "50"
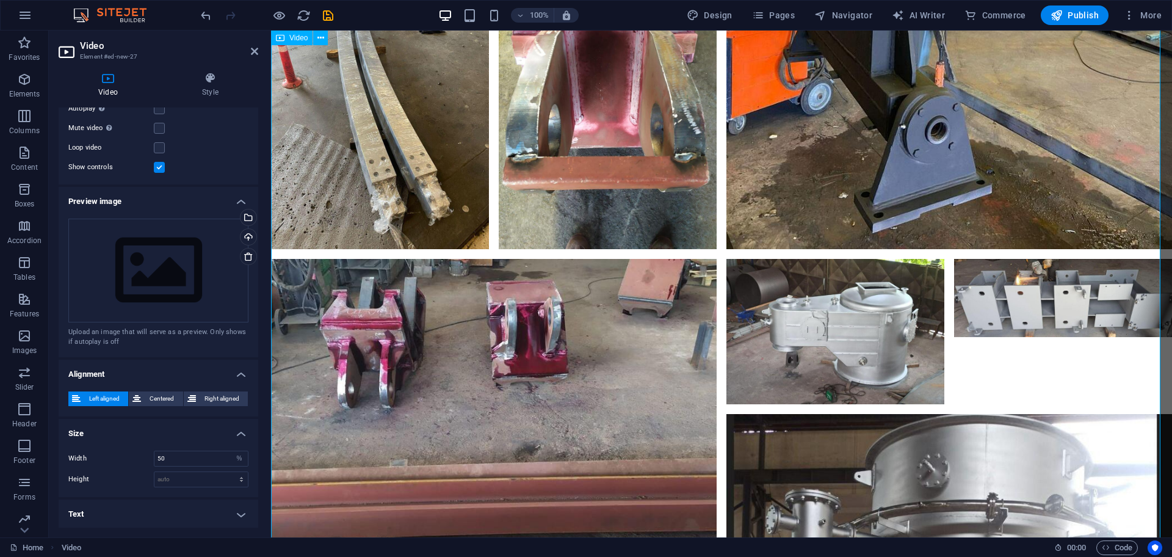
scroll to position [4460, 0]
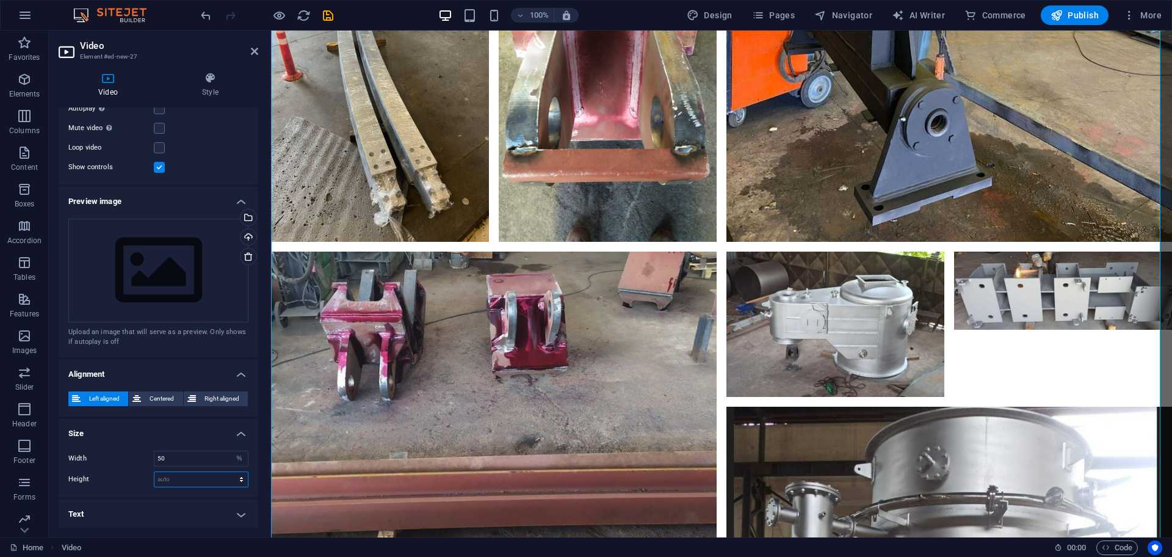
click at [187, 479] on select "auto px" at bounding box center [200, 479] width 93 height 15
select select "px"
click at [228, 472] on select "auto px" at bounding box center [200, 479] width 93 height 15
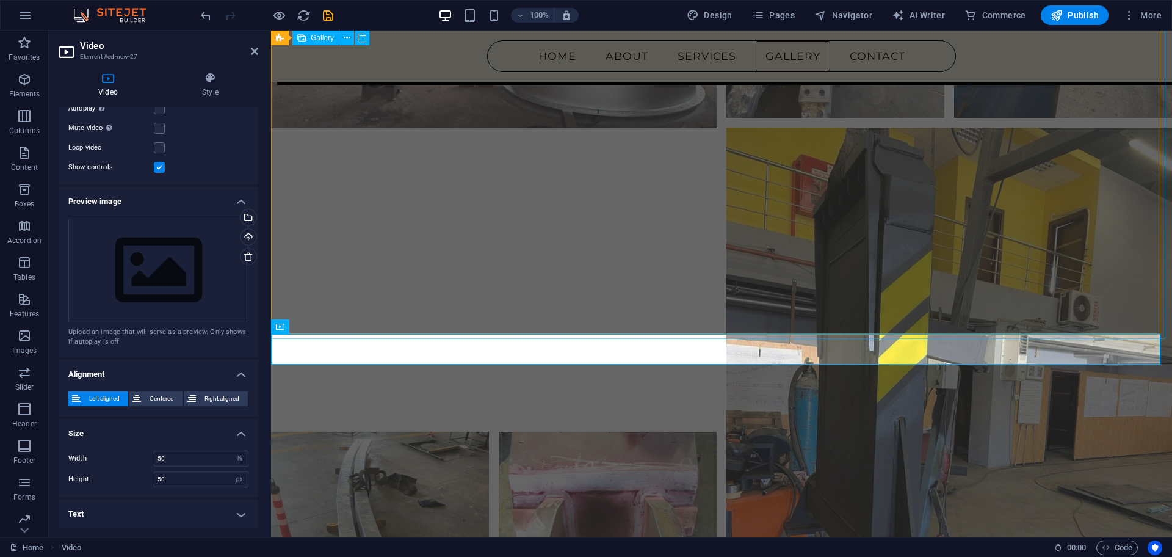
scroll to position [3961, 0]
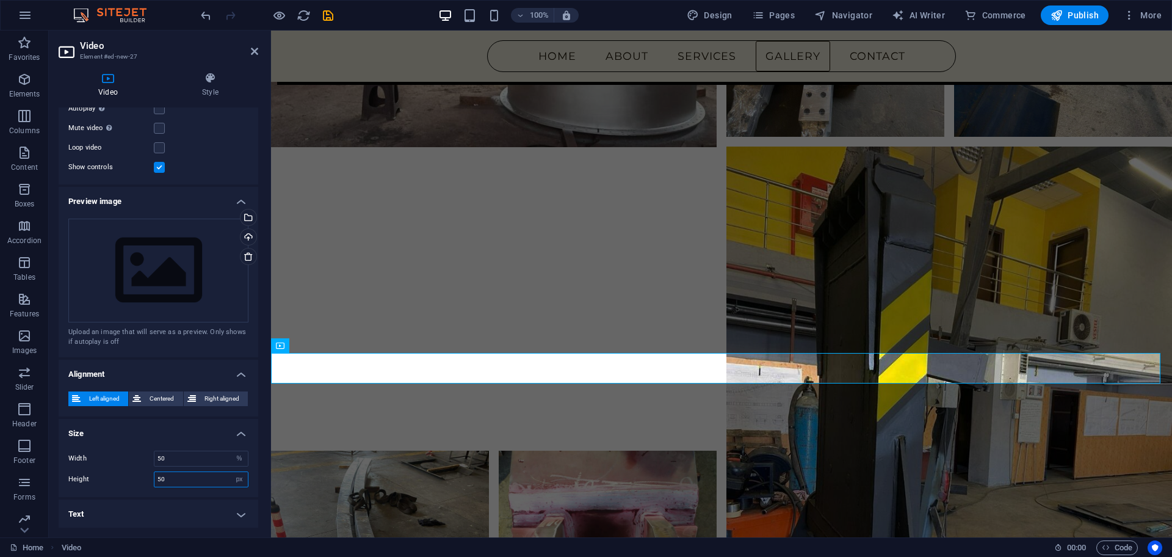
drag, startPoint x: 187, startPoint y: 484, endPoint x: 112, endPoint y: 480, distance: 74.6
click at [113, 480] on div "Height 50 auto px" at bounding box center [158, 479] width 180 height 16
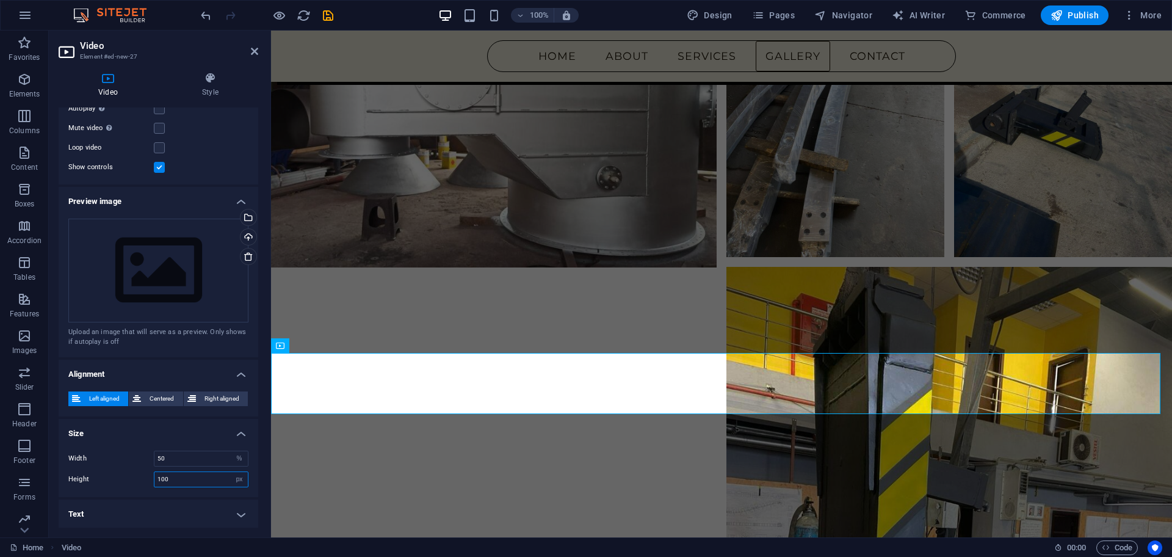
drag, startPoint x: 159, startPoint y: 480, endPoint x: 114, endPoint y: 482, distance: 45.8
click at [114, 482] on div "Height 100 auto px" at bounding box center [158, 479] width 180 height 16
type input "700"
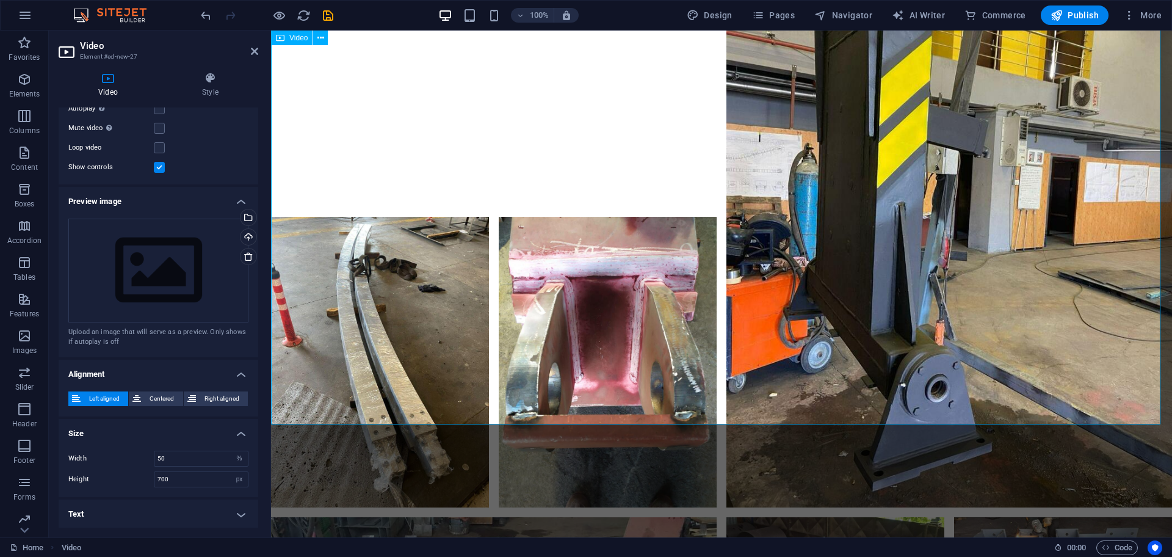
scroll to position [4317, 0]
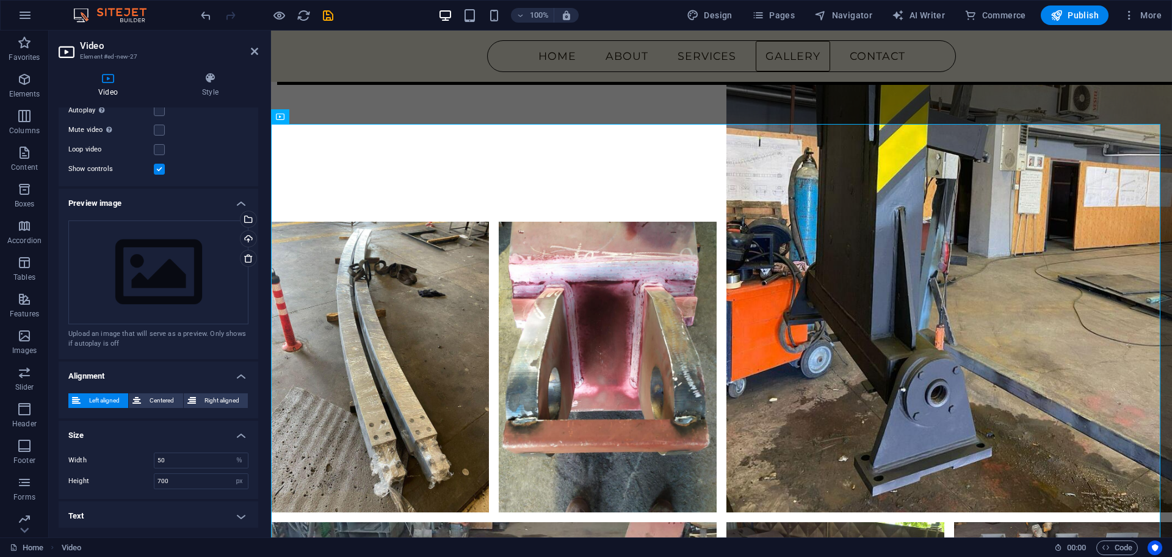
scroll to position [154, 0]
drag, startPoint x: 172, startPoint y: 460, endPoint x: 89, endPoint y: 460, distance: 82.4
click at [90, 460] on div "Width 50 auto px %" at bounding box center [158, 459] width 180 height 16
type input "170"
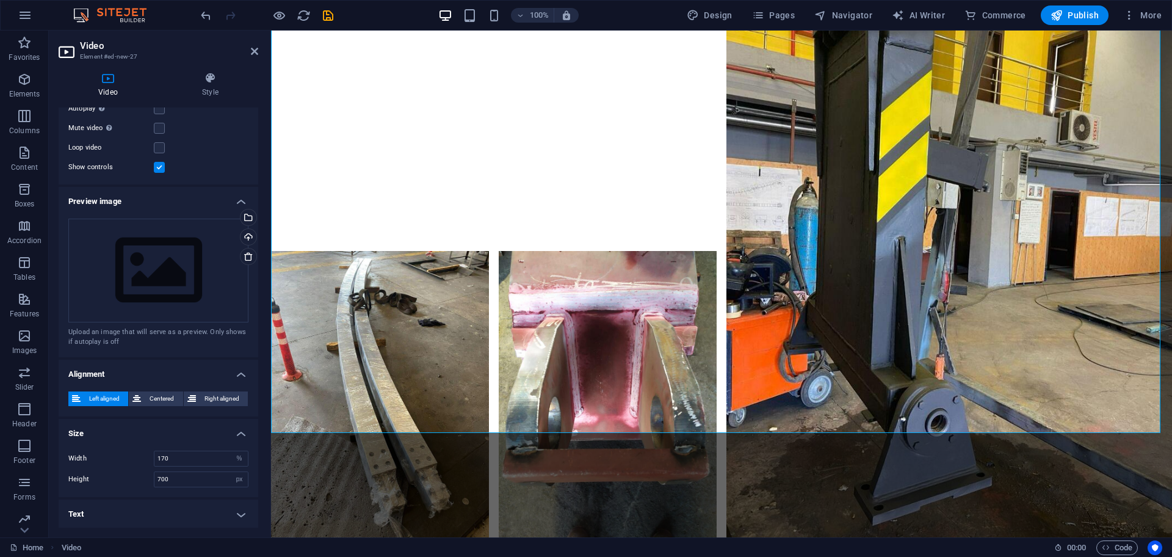
scroll to position [4393, 0]
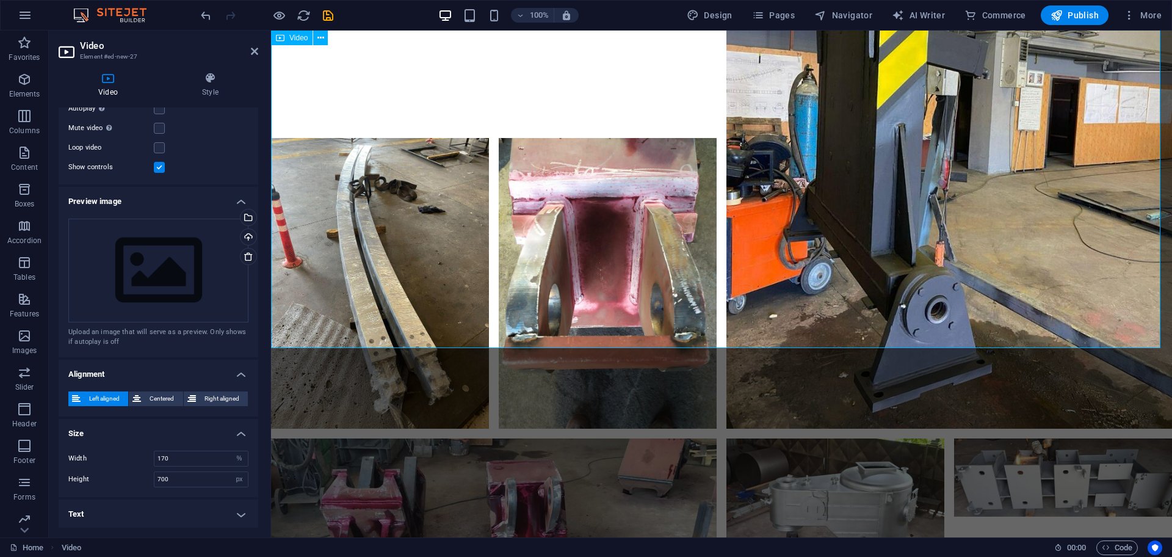
click at [1078, 18] on span "Publish" at bounding box center [1075, 15] width 48 height 12
checkbox input "false"
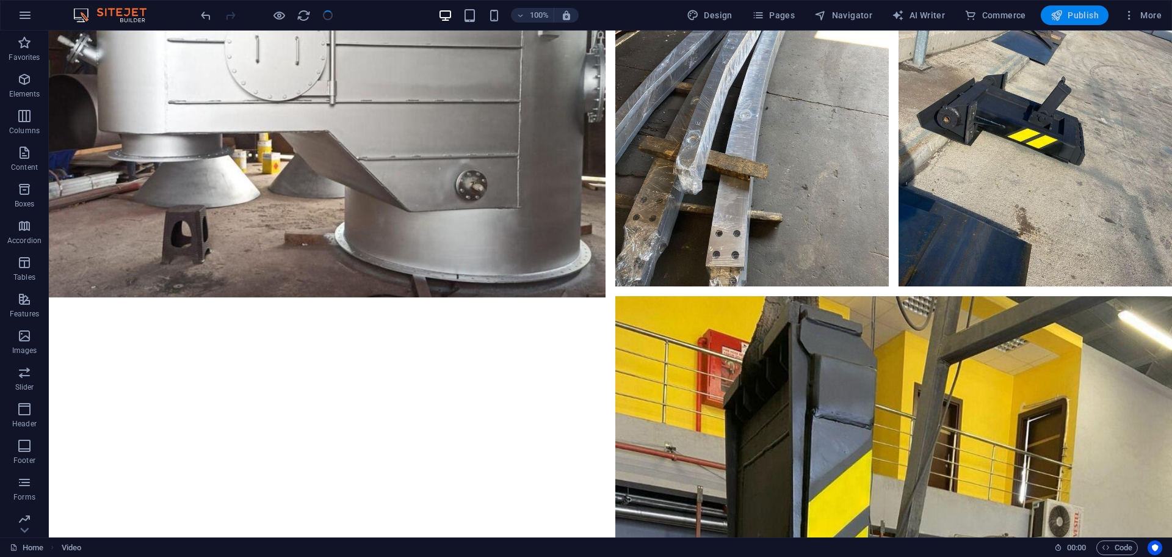
scroll to position [5162, 0]
